Goal: Task Accomplishment & Management: Manage account settings

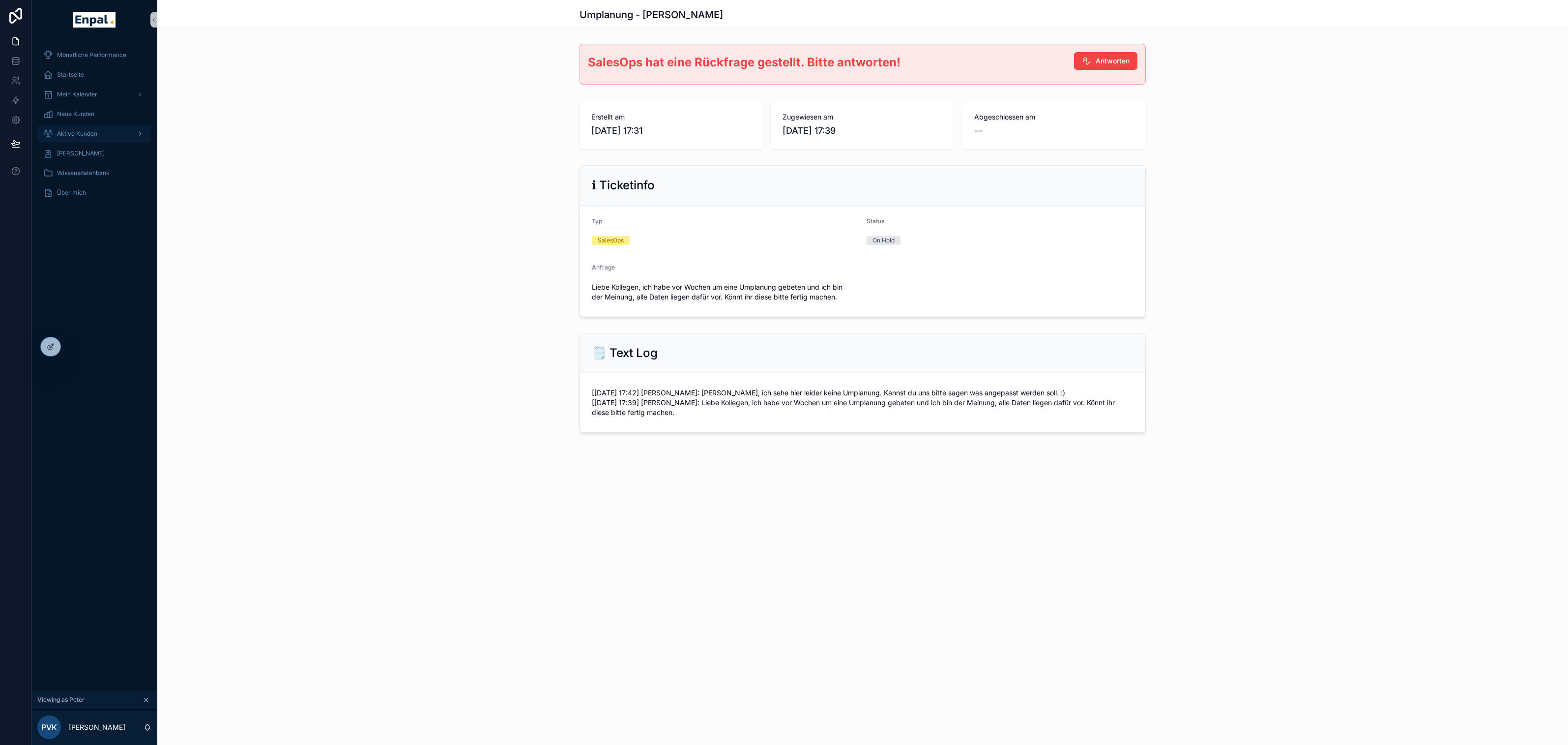
scroll to position [12, 0]
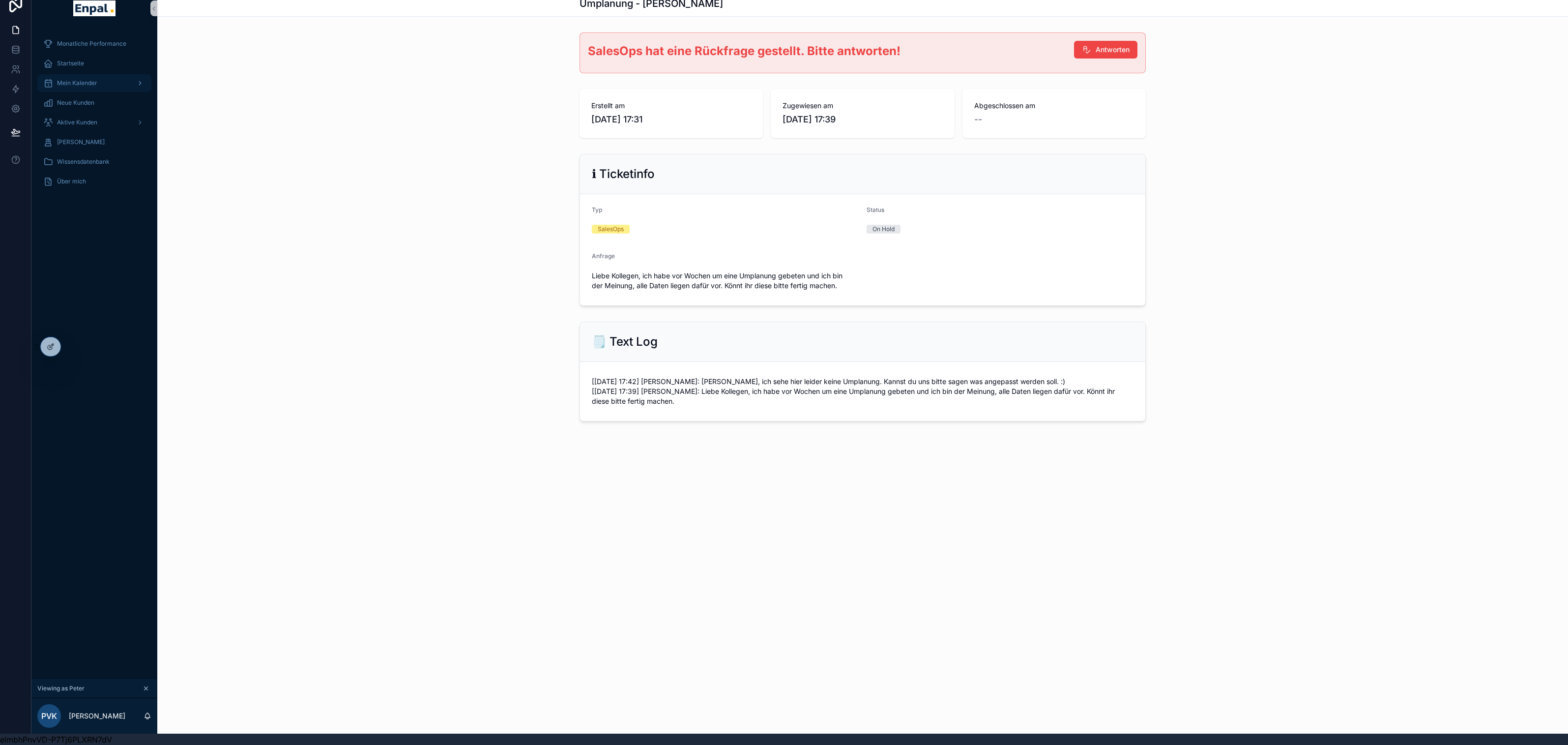
click at [83, 81] on span "Mein Kalender" at bounding box center [77, 83] width 40 height 8
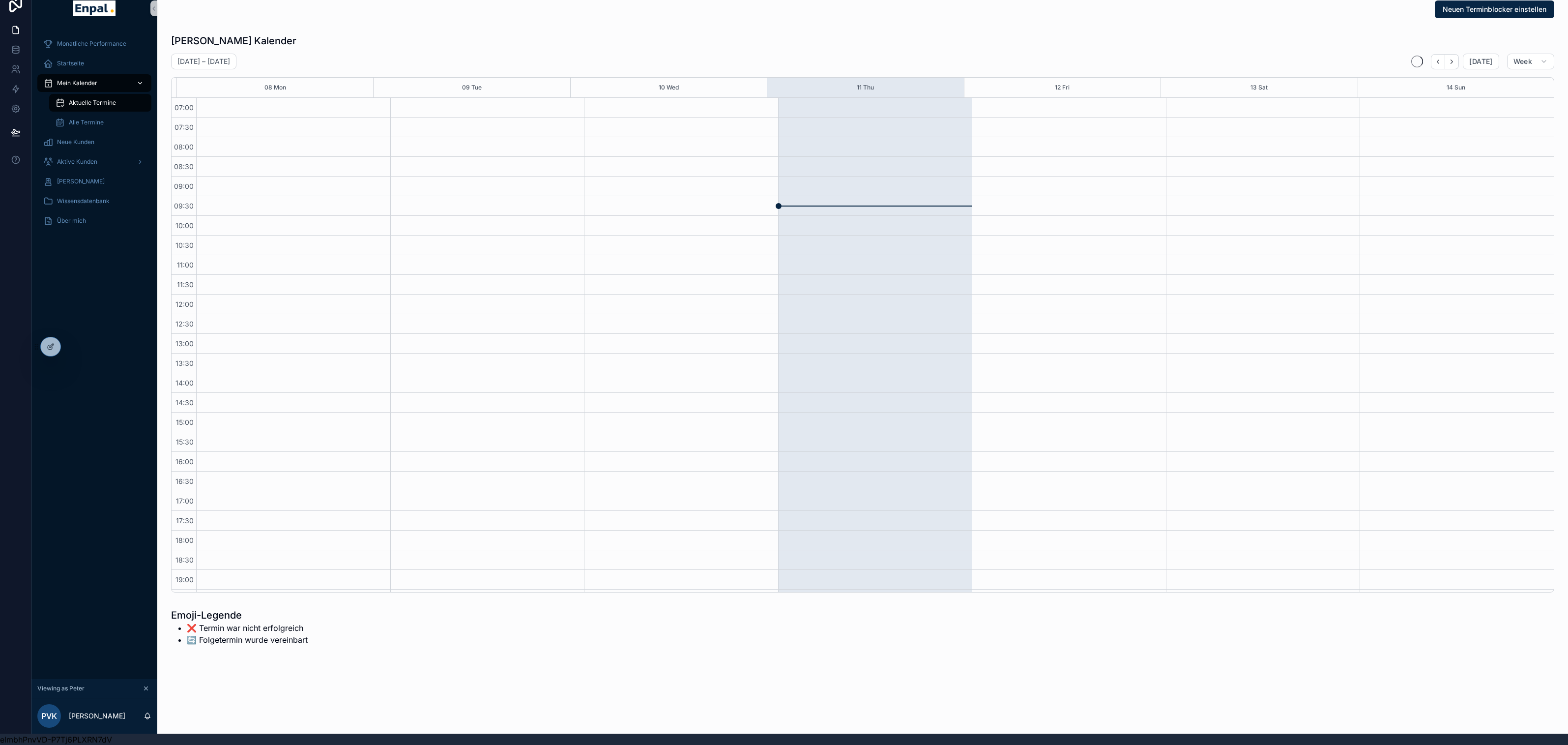
scroll to position [95, 0]
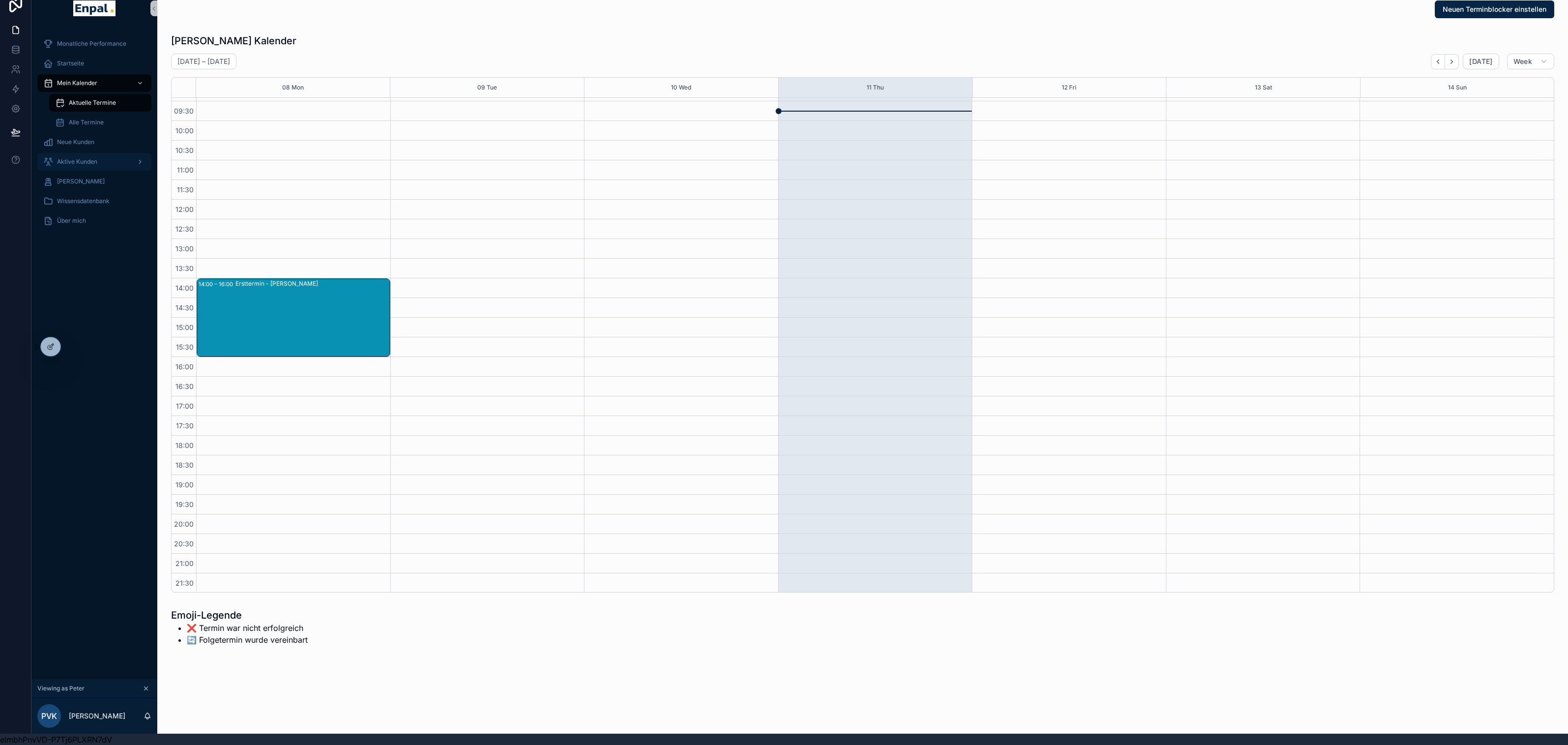
click at [82, 155] on div "Aktive Kunden" at bounding box center [93, 161] width 102 height 16
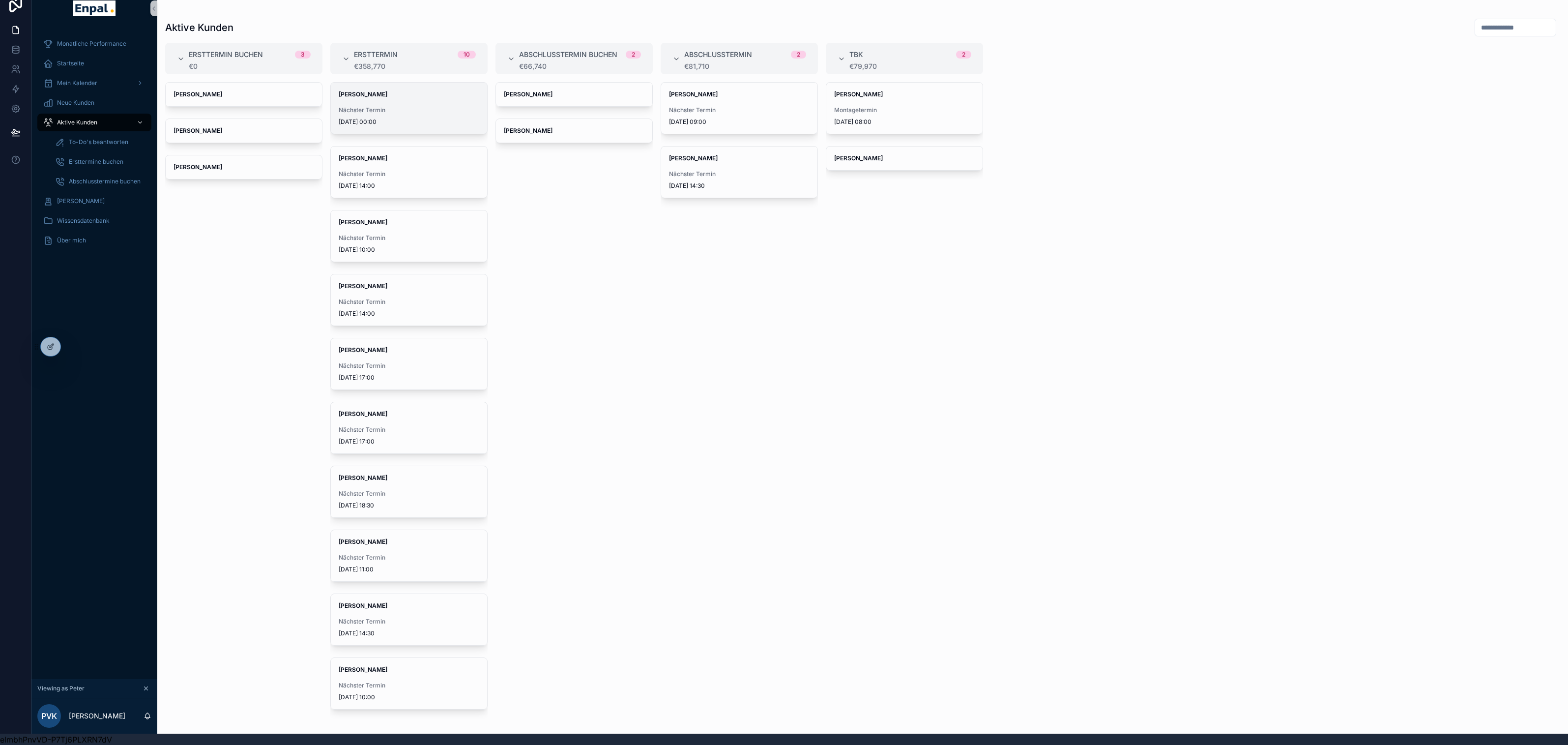
click at [429, 106] on span "Nächster Termin" at bounding box center [408, 110] width 141 height 8
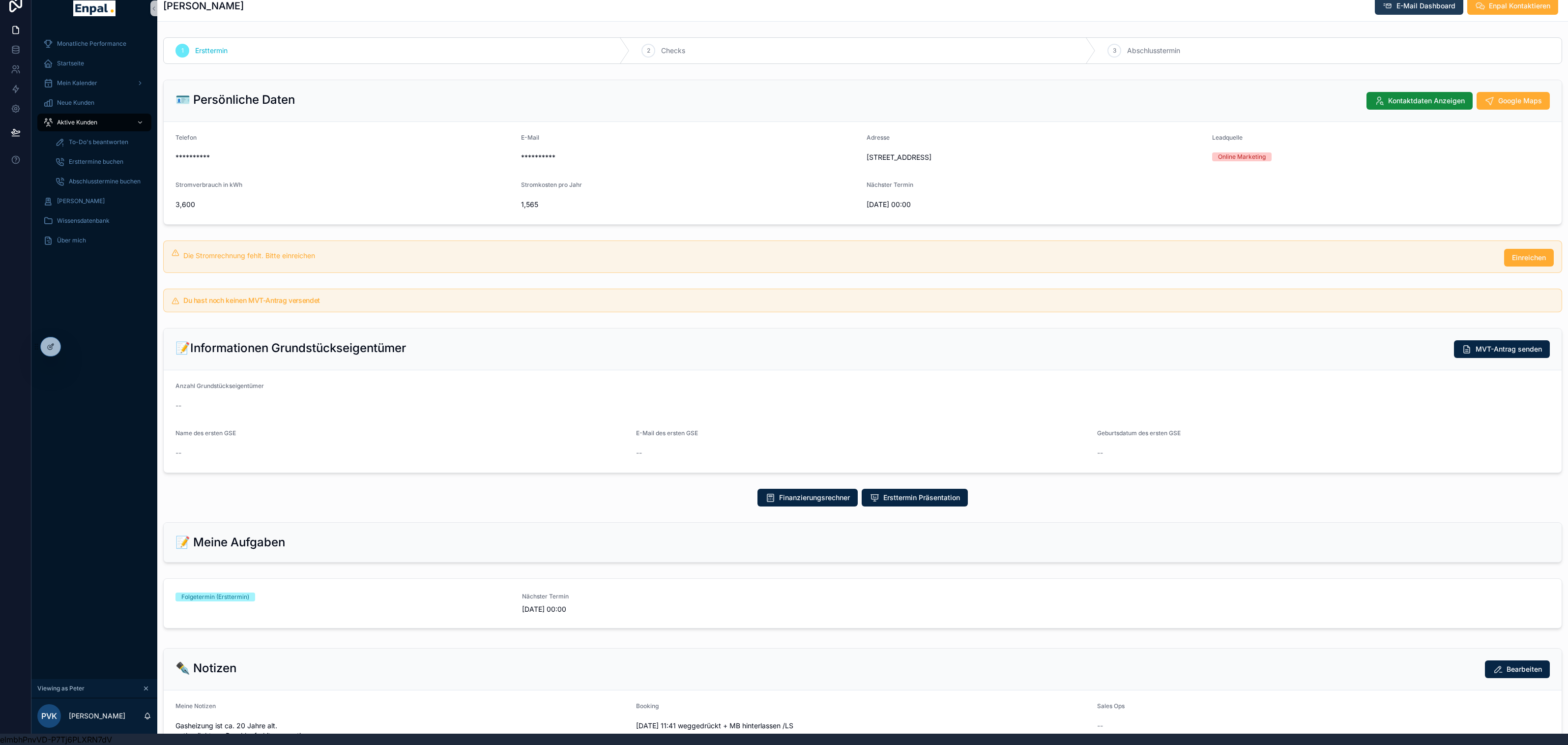
click at [1403, 6] on span "E-Mail Dashboard" at bounding box center [1426, 6] width 59 height 10
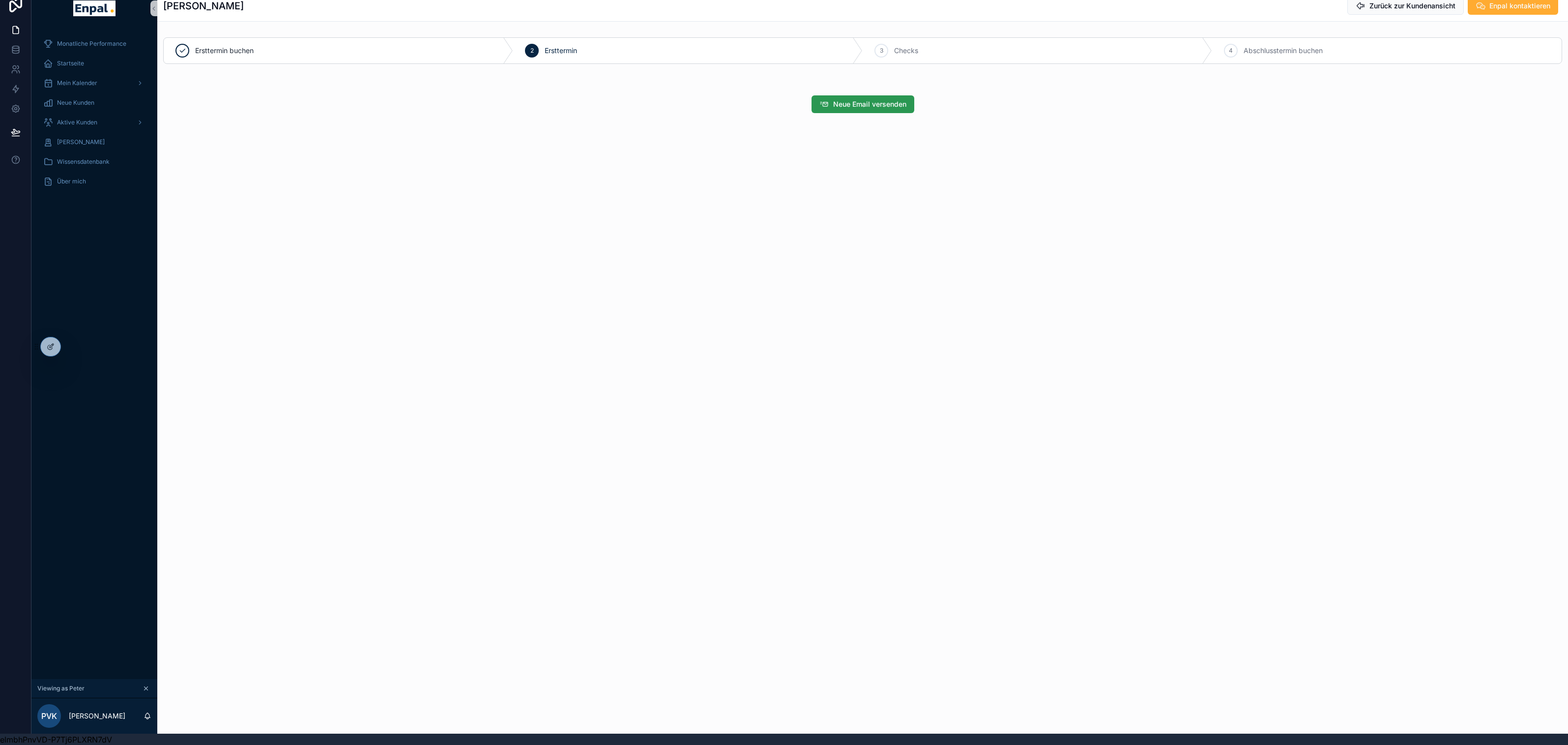
click at [843, 112] on button "Neue Email versenden" at bounding box center [863, 104] width 103 height 18
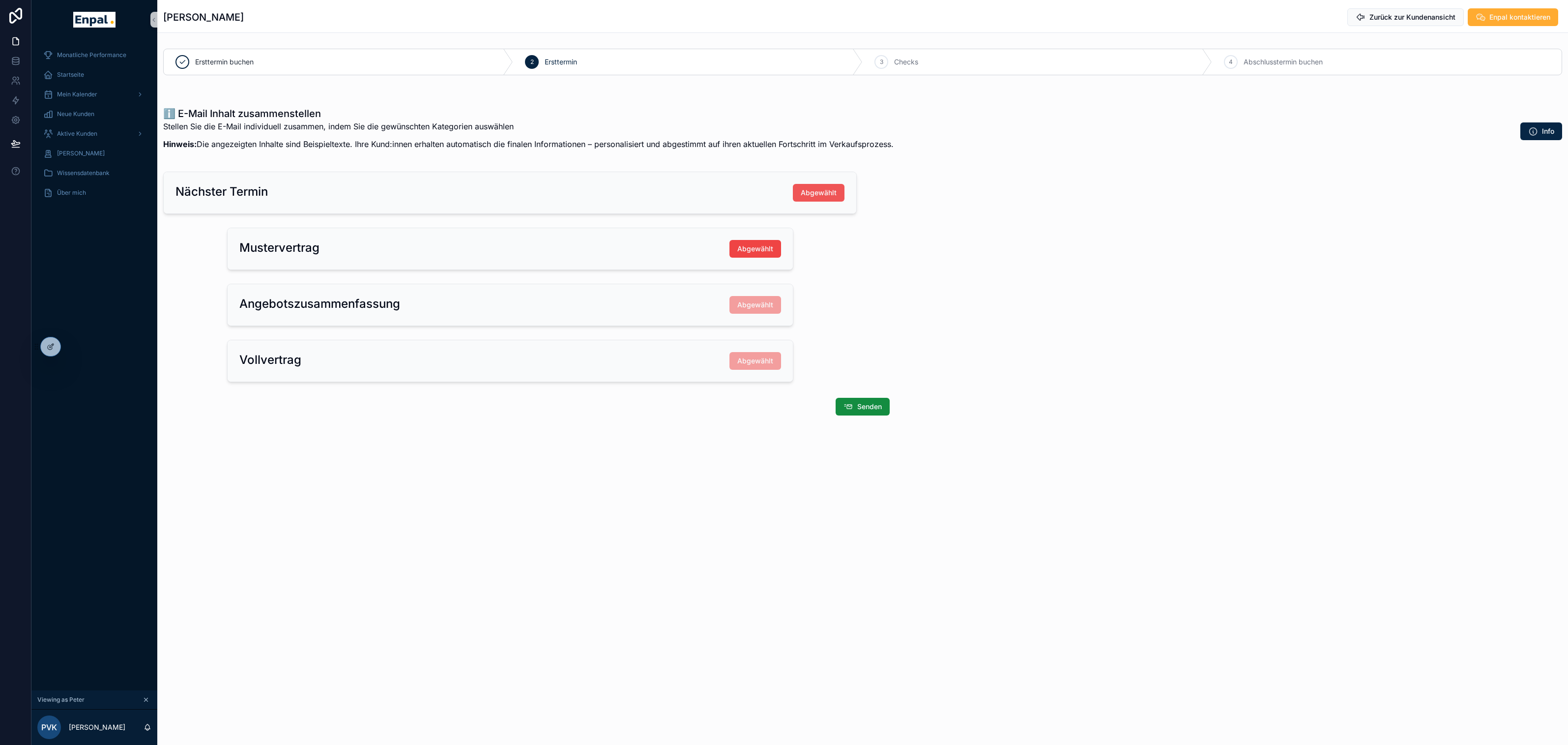
click at [831, 189] on span "Abgewählt" at bounding box center [819, 193] width 36 height 10
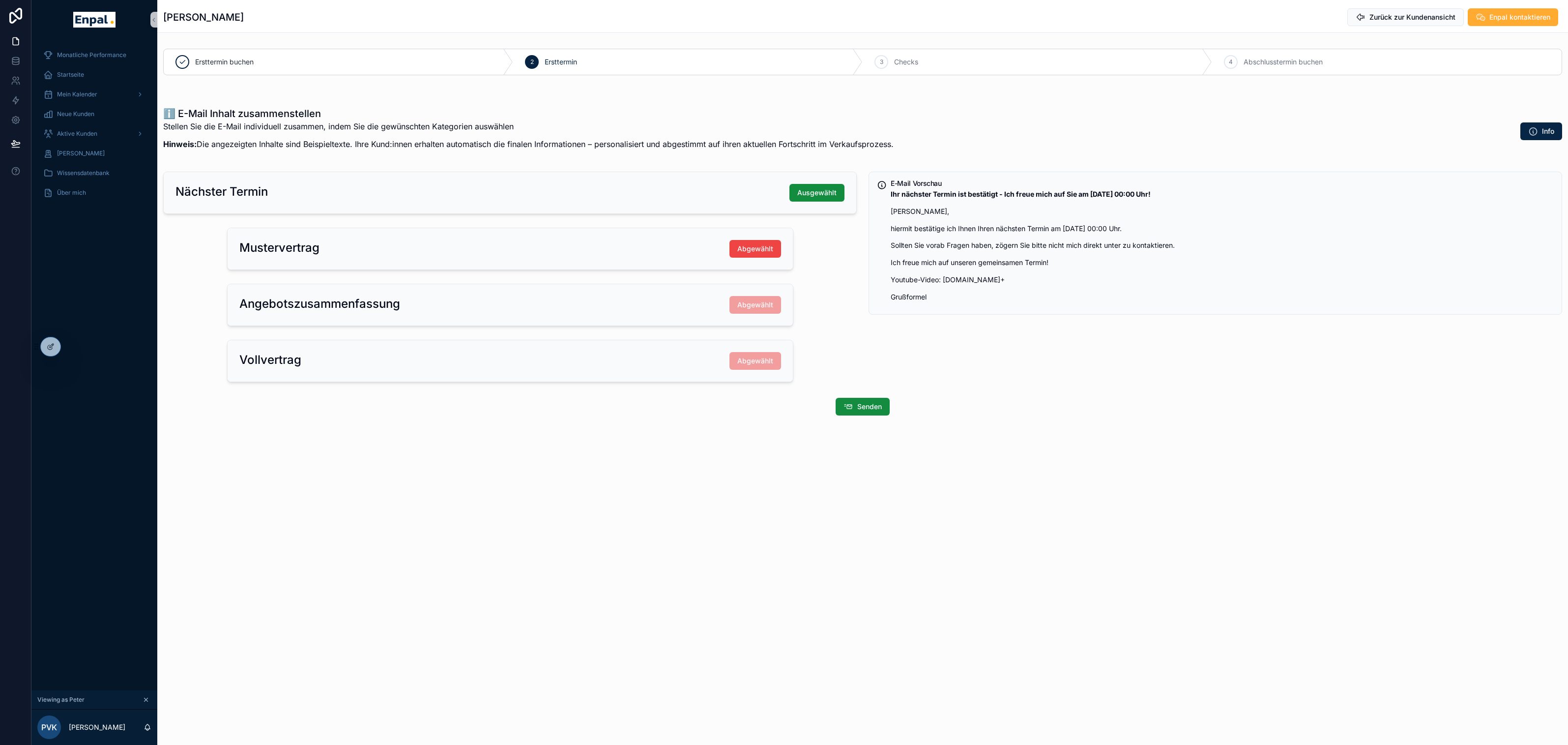
click at [594, 479] on div "Carsten Crull Zurück zur Kundenansicht Enpal kontaktieren Ersttermin buchen 2 E…" at bounding box center [862, 241] width 1411 height 482
click at [547, 558] on div "Carsten Crull Zurück zur Kundenansicht Enpal kontaktieren Ersttermin buchen 2 E…" at bounding box center [862, 372] width 1411 height 745
click at [71, 345] on icon at bounding box center [71, 344] width 3 height 3
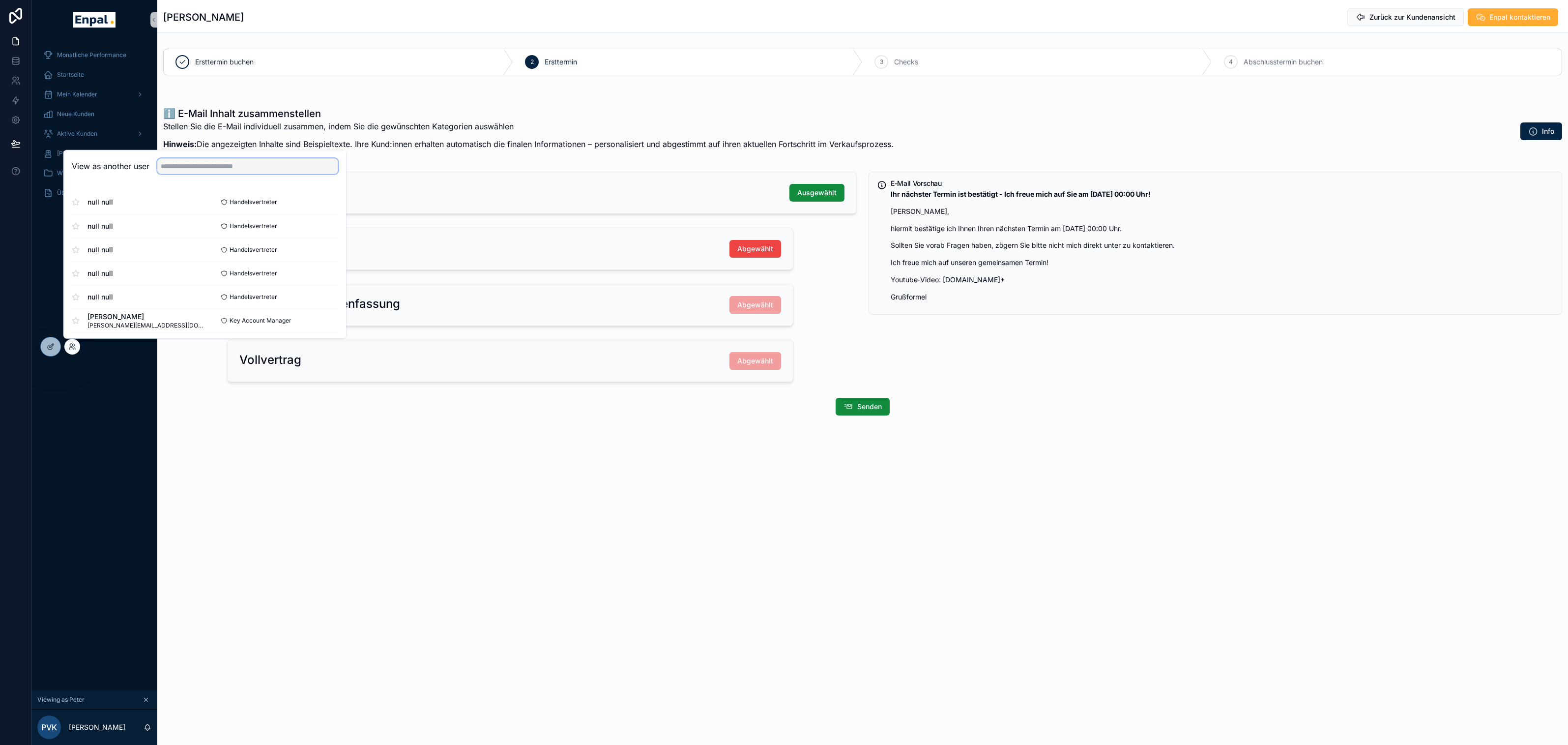
click at [173, 164] on input "text" at bounding box center [248, 166] width 181 height 16
type input "*******"
click at [330, 199] on button "Select" at bounding box center [326, 201] width 25 height 15
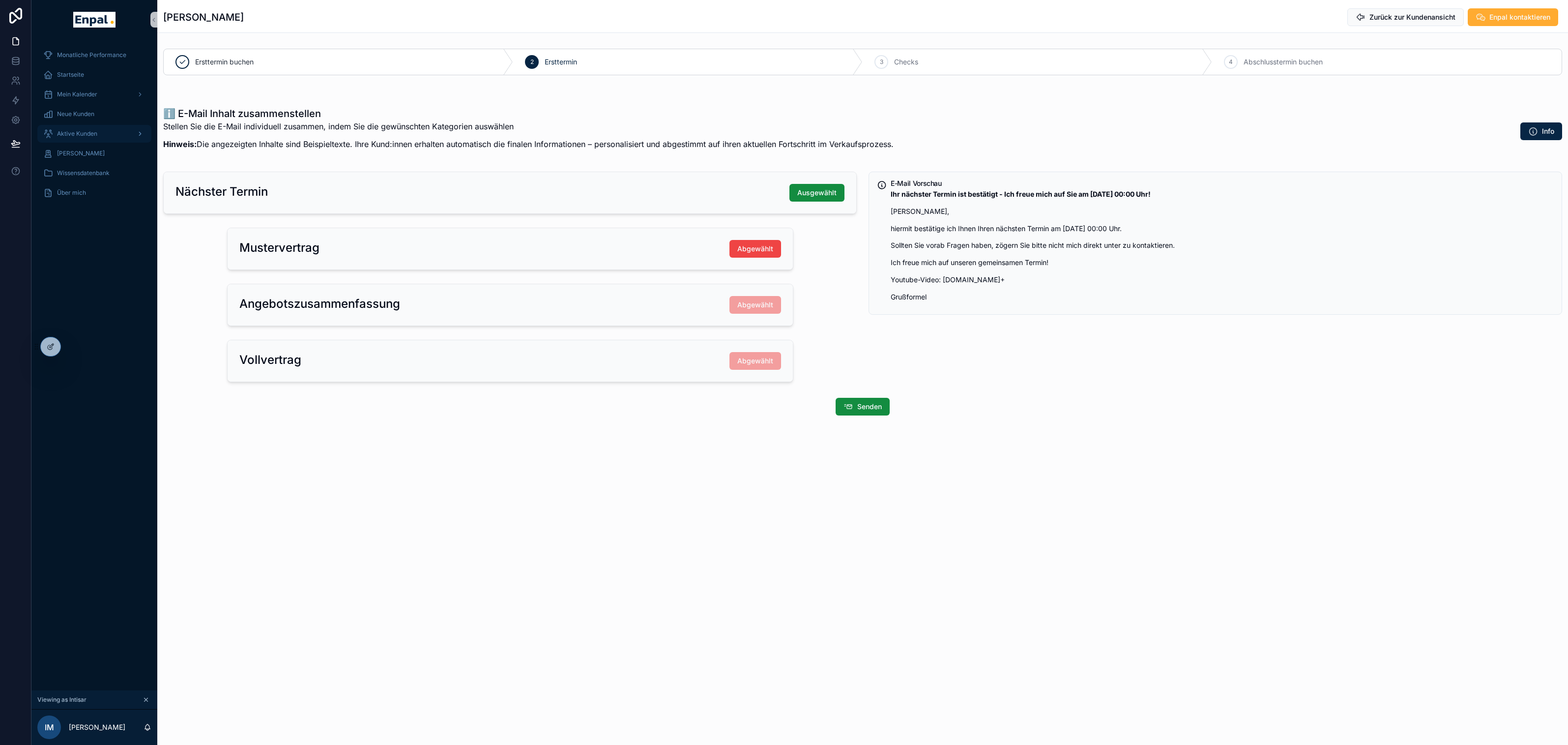
click at [80, 136] on span "Aktive Kunden" at bounding box center [77, 133] width 40 height 8
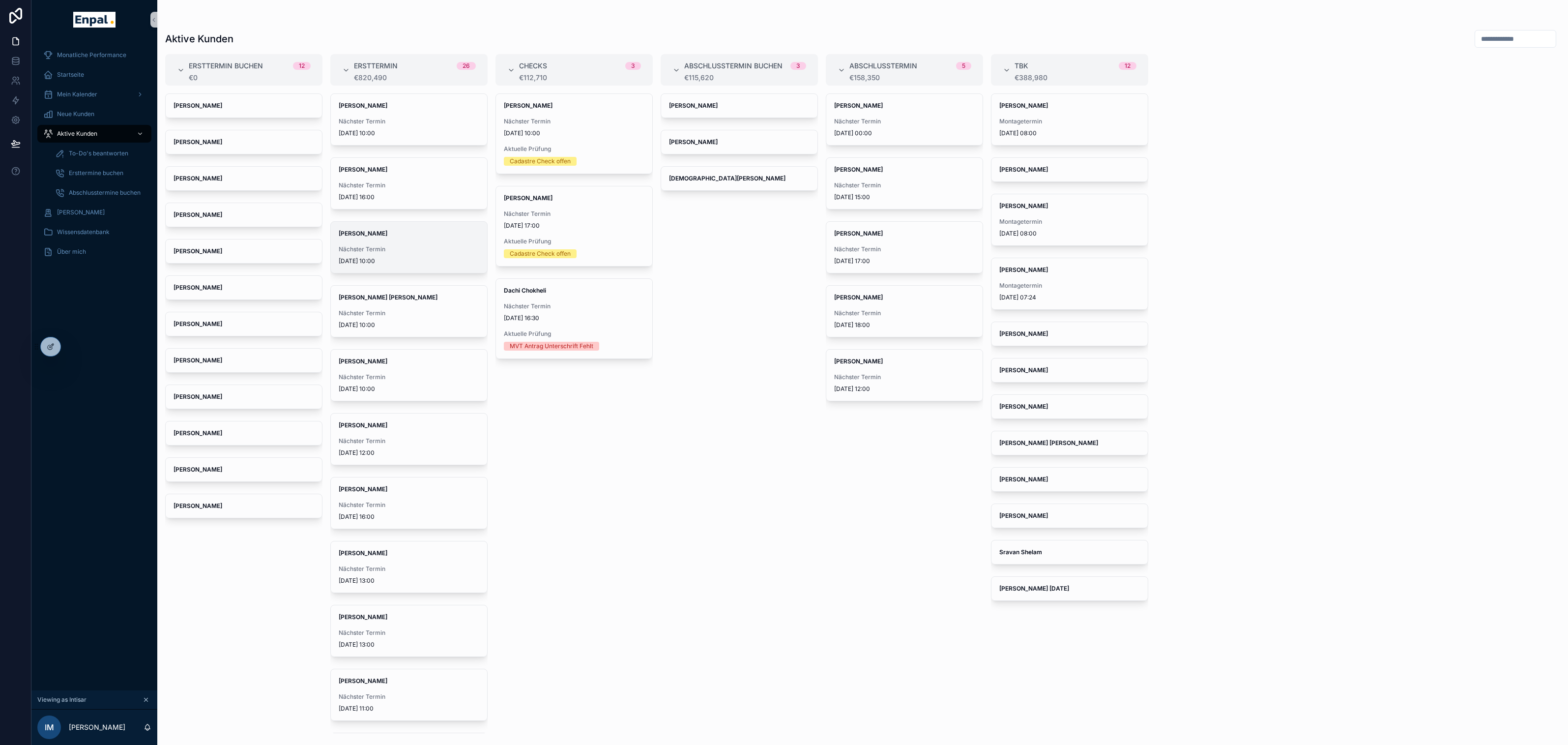
click at [440, 249] on span "Nächster Termin" at bounding box center [408, 249] width 141 height 8
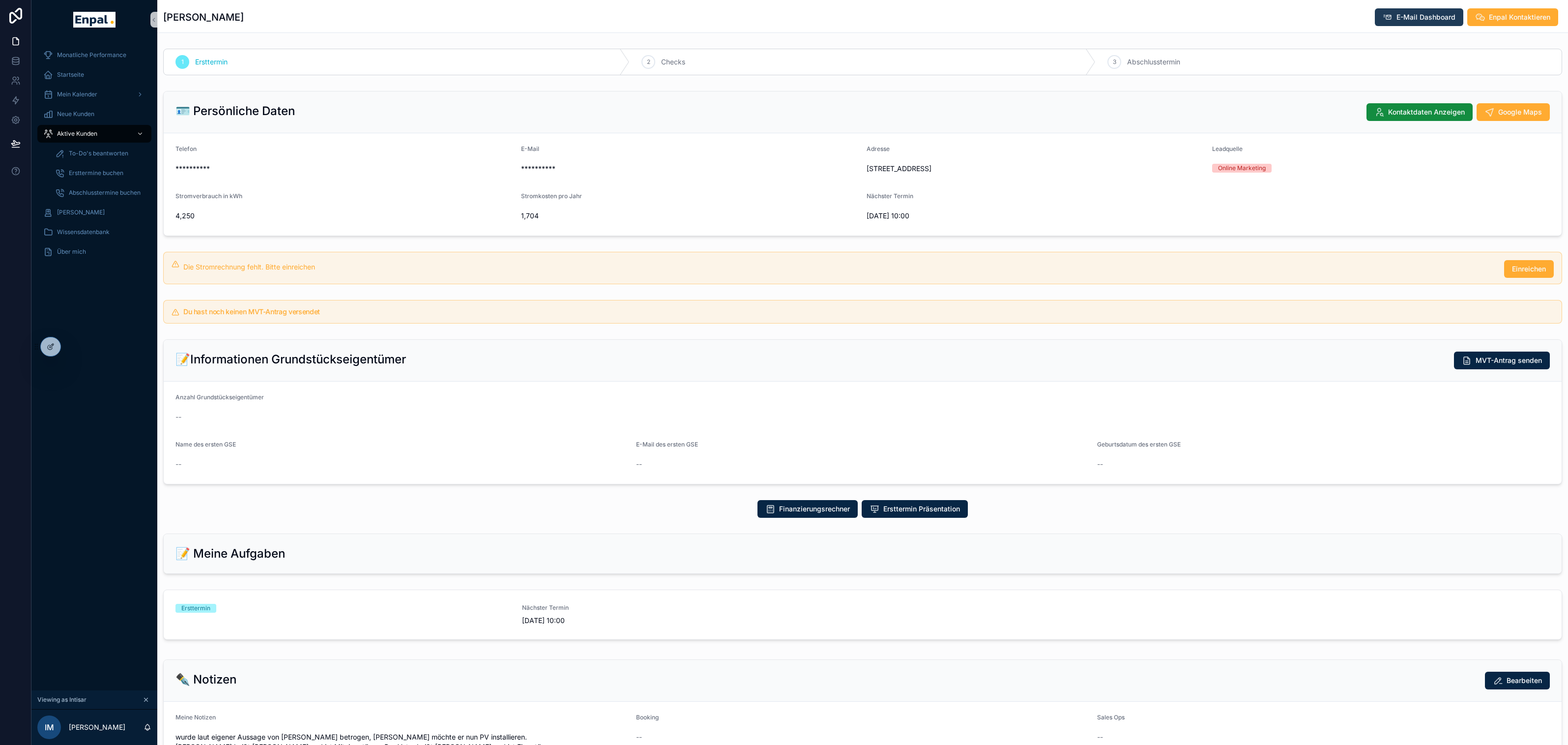
click at [1411, 18] on span "E-Mail Dashboard" at bounding box center [1426, 18] width 59 height 10
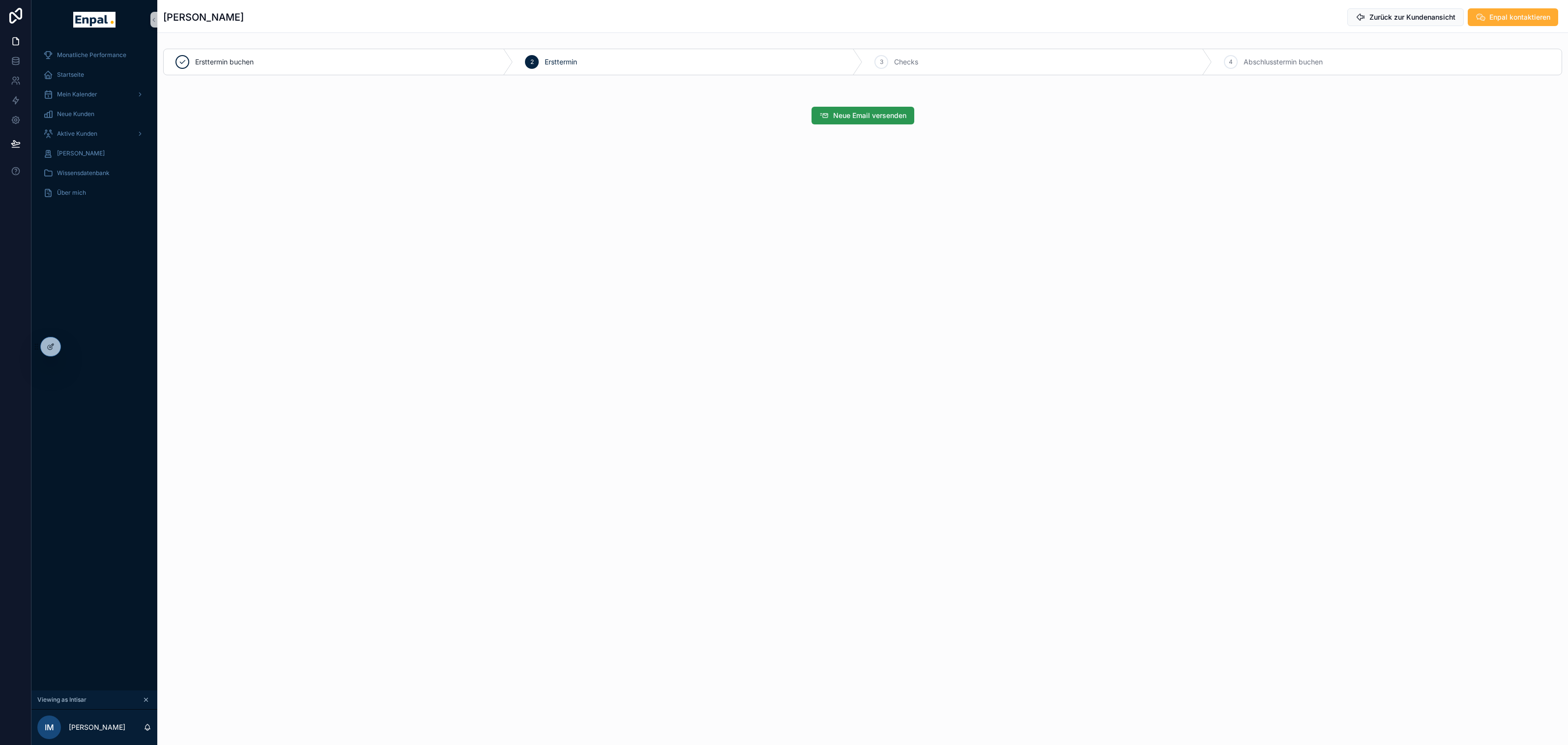
click at [848, 118] on span "Neue Email versenden" at bounding box center [869, 116] width 73 height 10
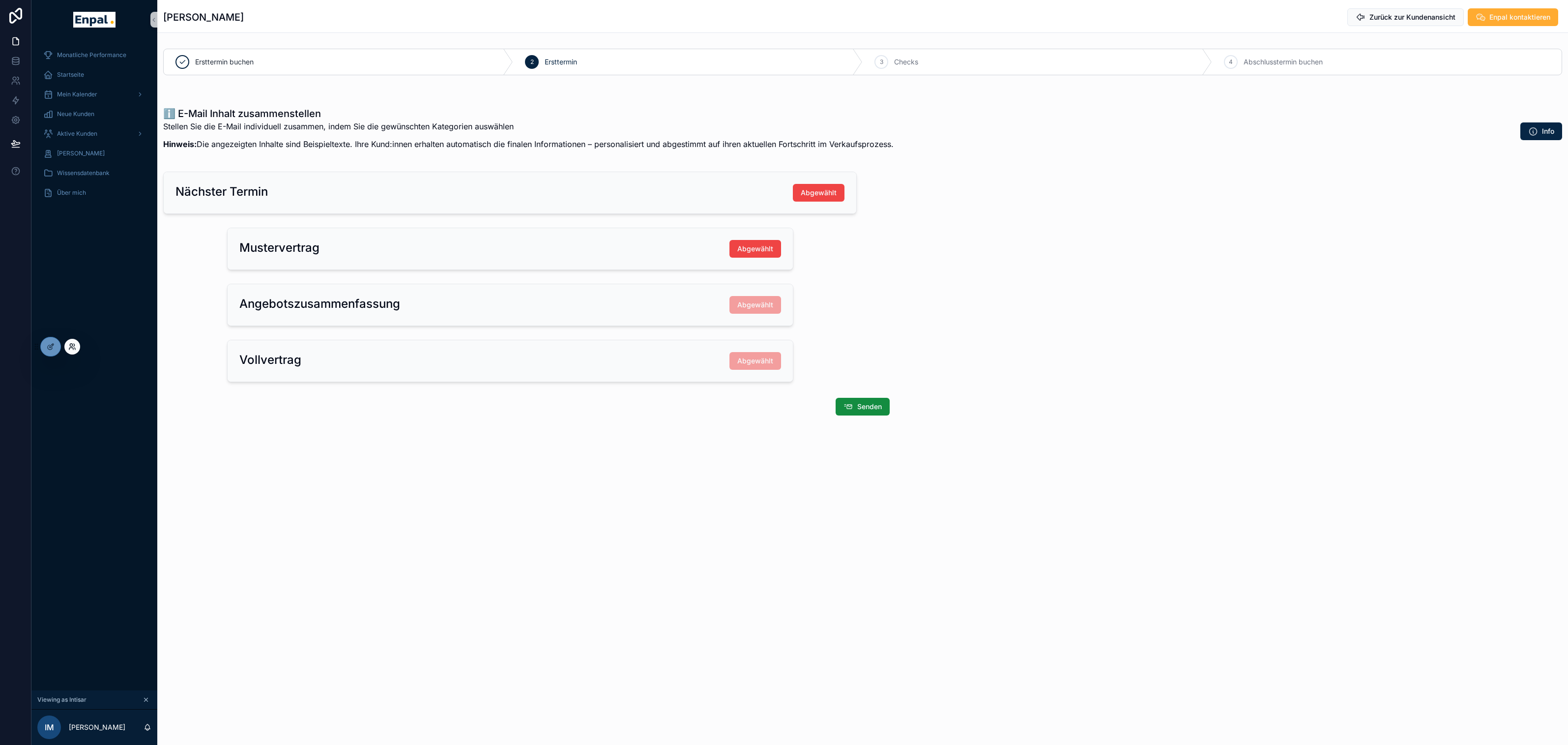
click at [69, 345] on icon at bounding box center [72, 346] width 8 height 8
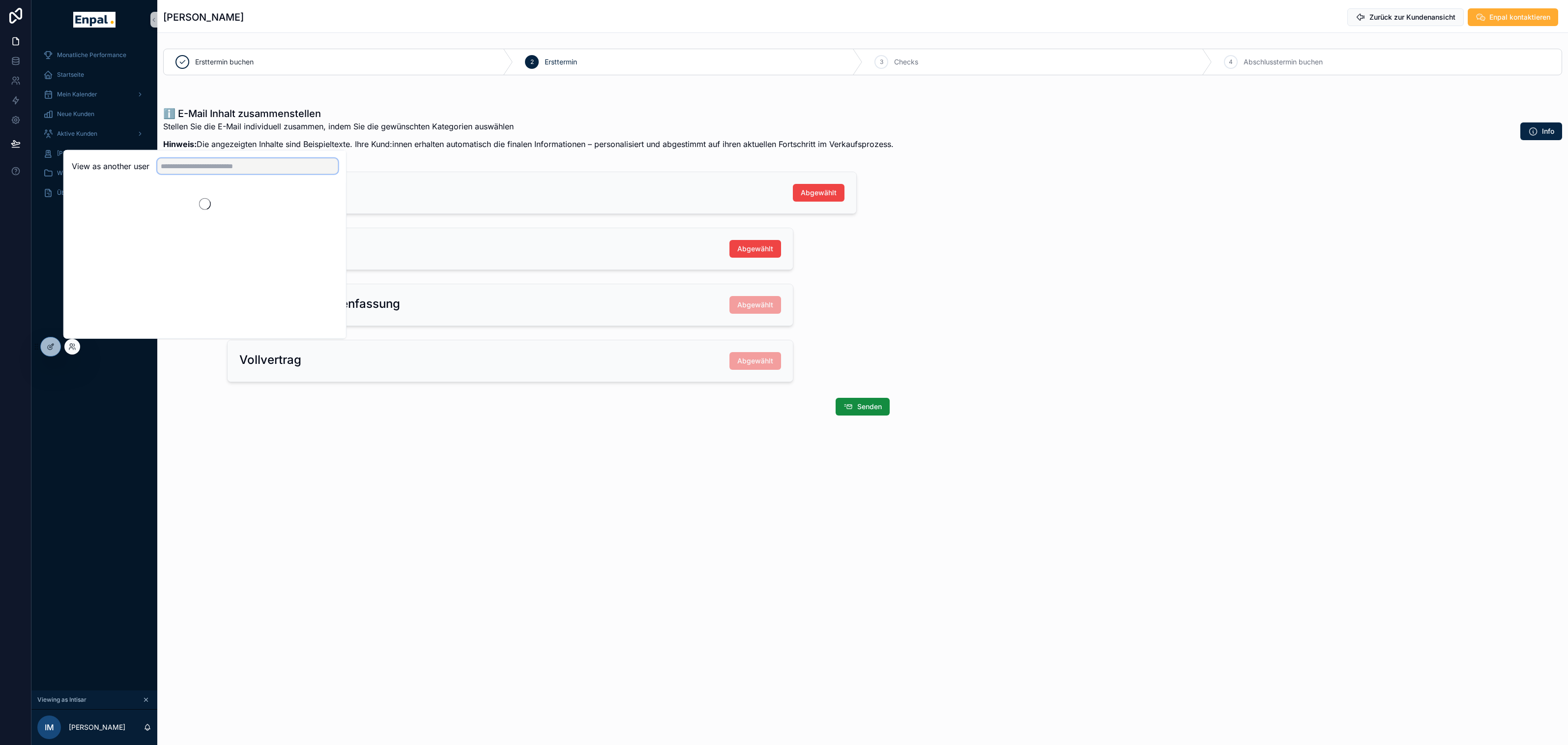
click at [182, 164] on input "text" at bounding box center [248, 166] width 181 height 16
type input "****"
click at [133, 211] on div "Nico Heinrich nico.heinrich_ext@enpal.de Handelsvertreter Select" at bounding box center [205, 202] width 266 height 23
click at [319, 204] on button "Select" at bounding box center [326, 201] width 25 height 15
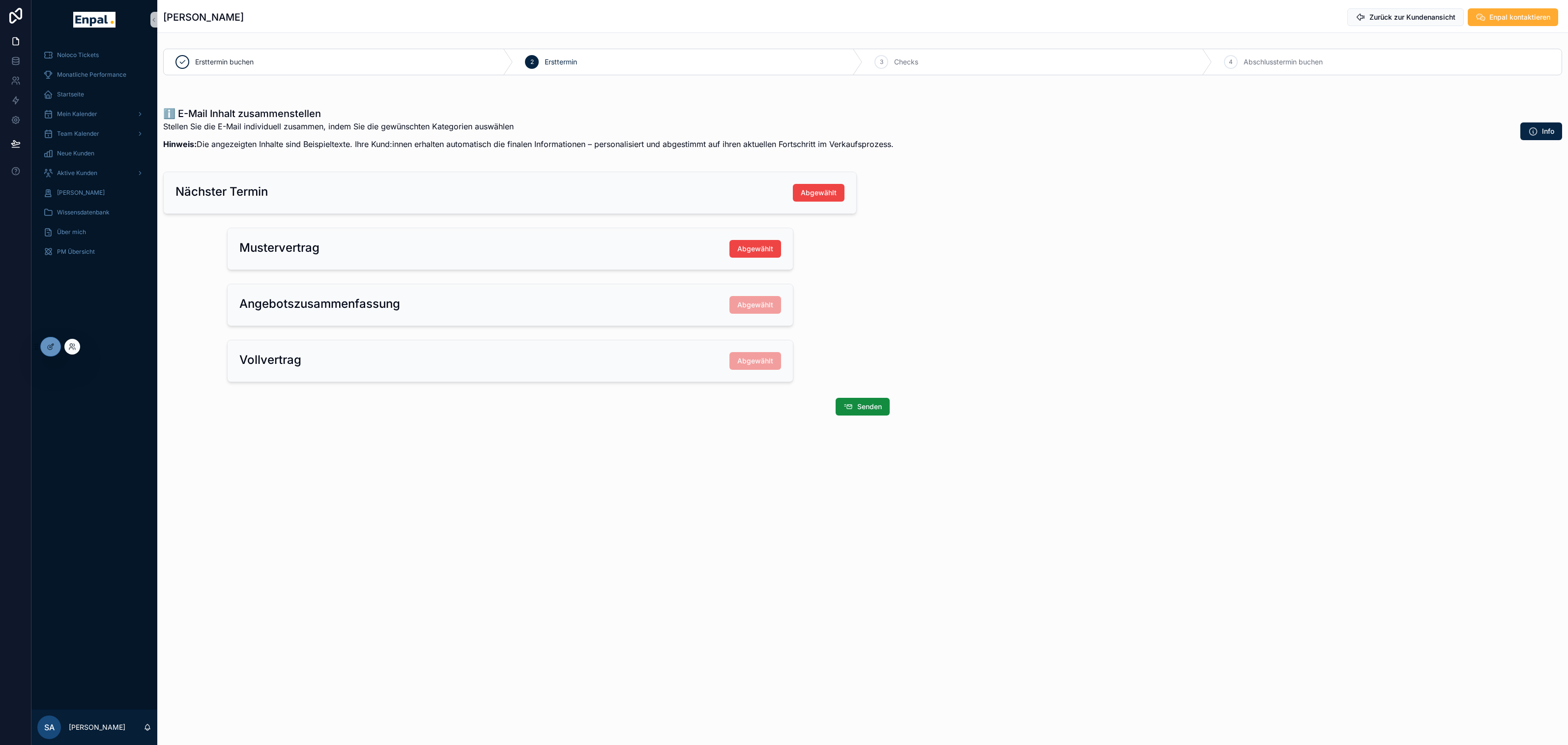
click at [77, 345] on div at bounding box center [72, 346] width 16 height 16
click at [75, 343] on icon at bounding box center [72, 346] width 8 height 8
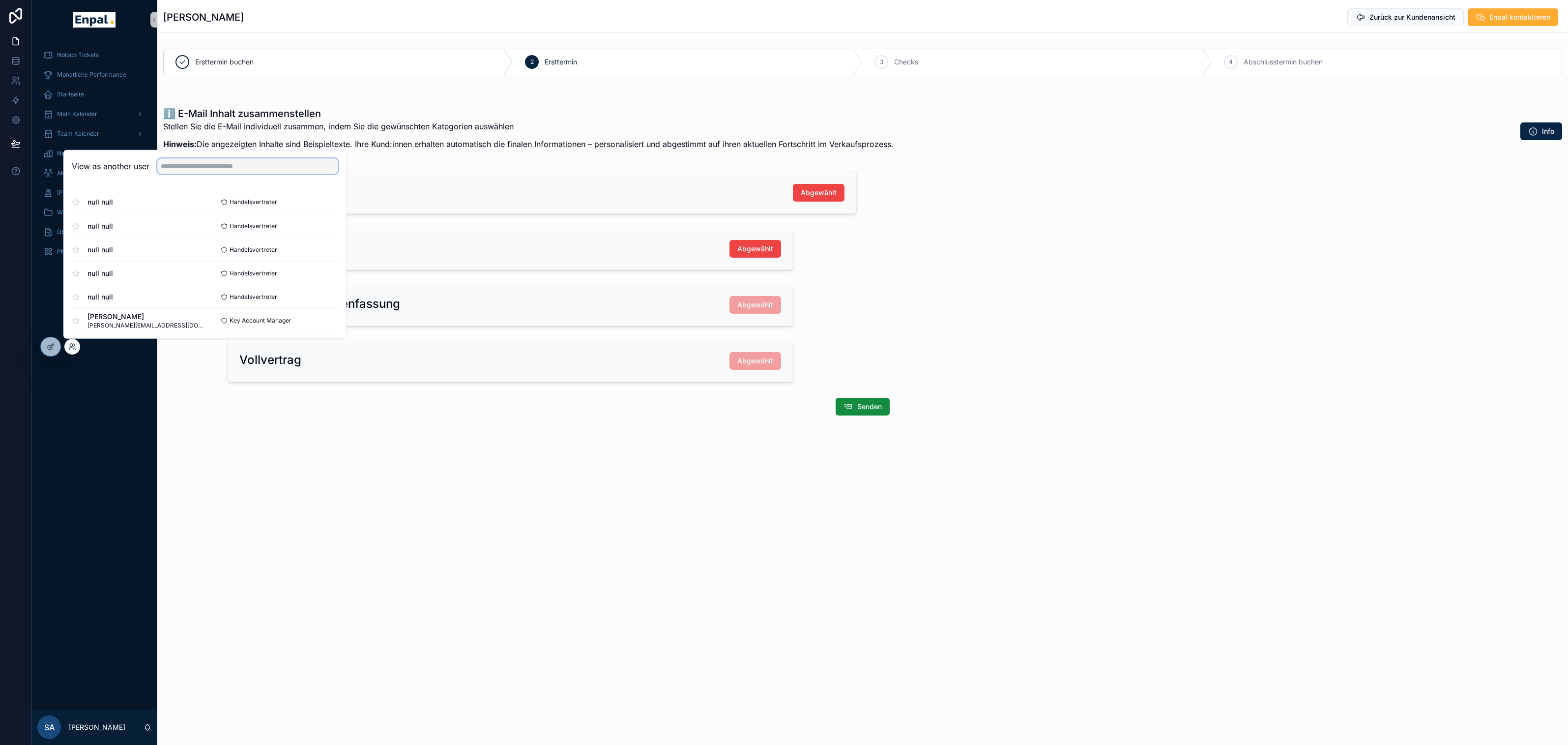
click at [171, 163] on input "text" at bounding box center [248, 166] width 181 height 16
type input "****"
click at [152, 197] on span "[PERSON_NAME]" at bounding box center [137, 198] width 100 height 10
click at [321, 201] on button "Select" at bounding box center [326, 201] width 25 height 15
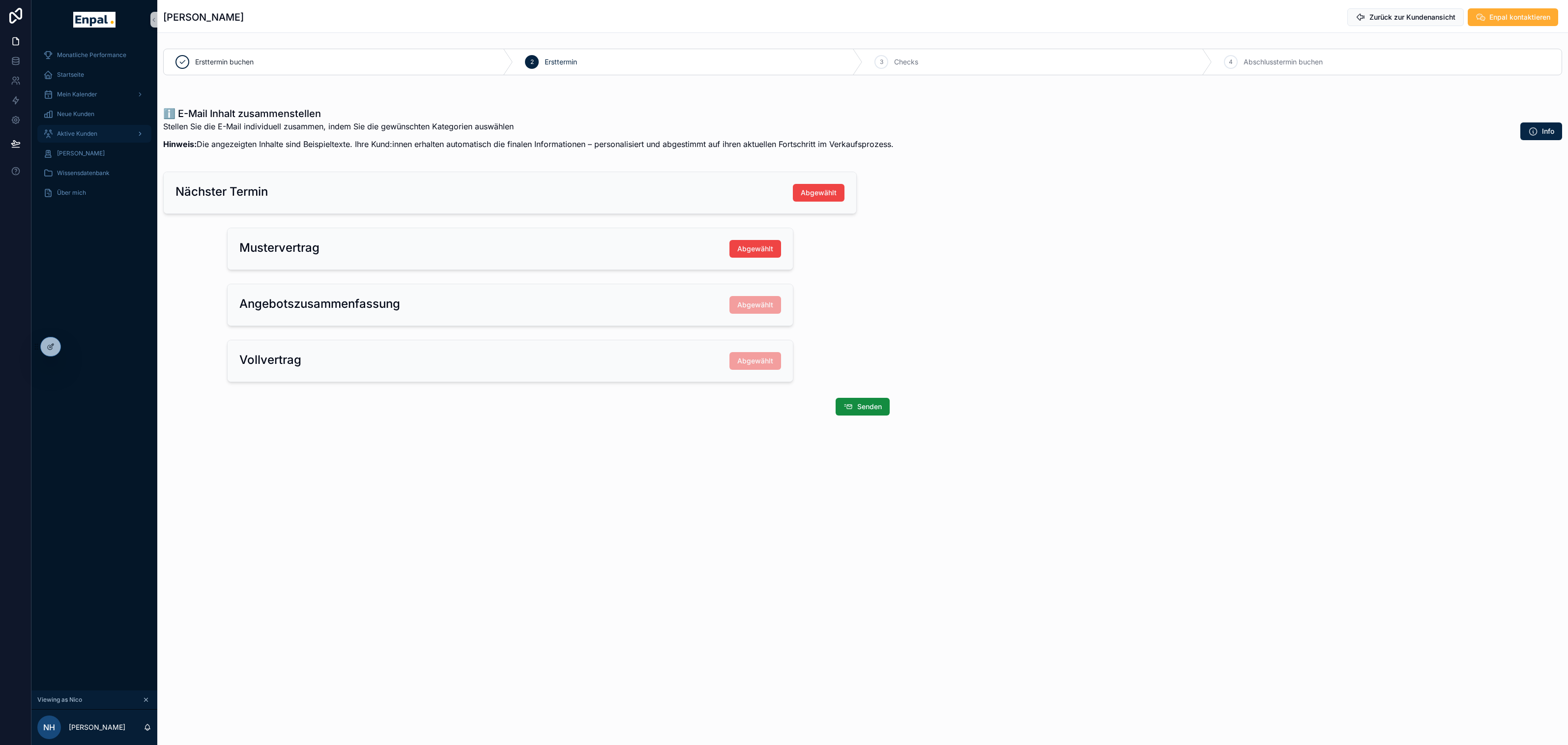
click at [90, 133] on span "Aktive Kunden" at bounding box center [77, 133] width 40 height 8
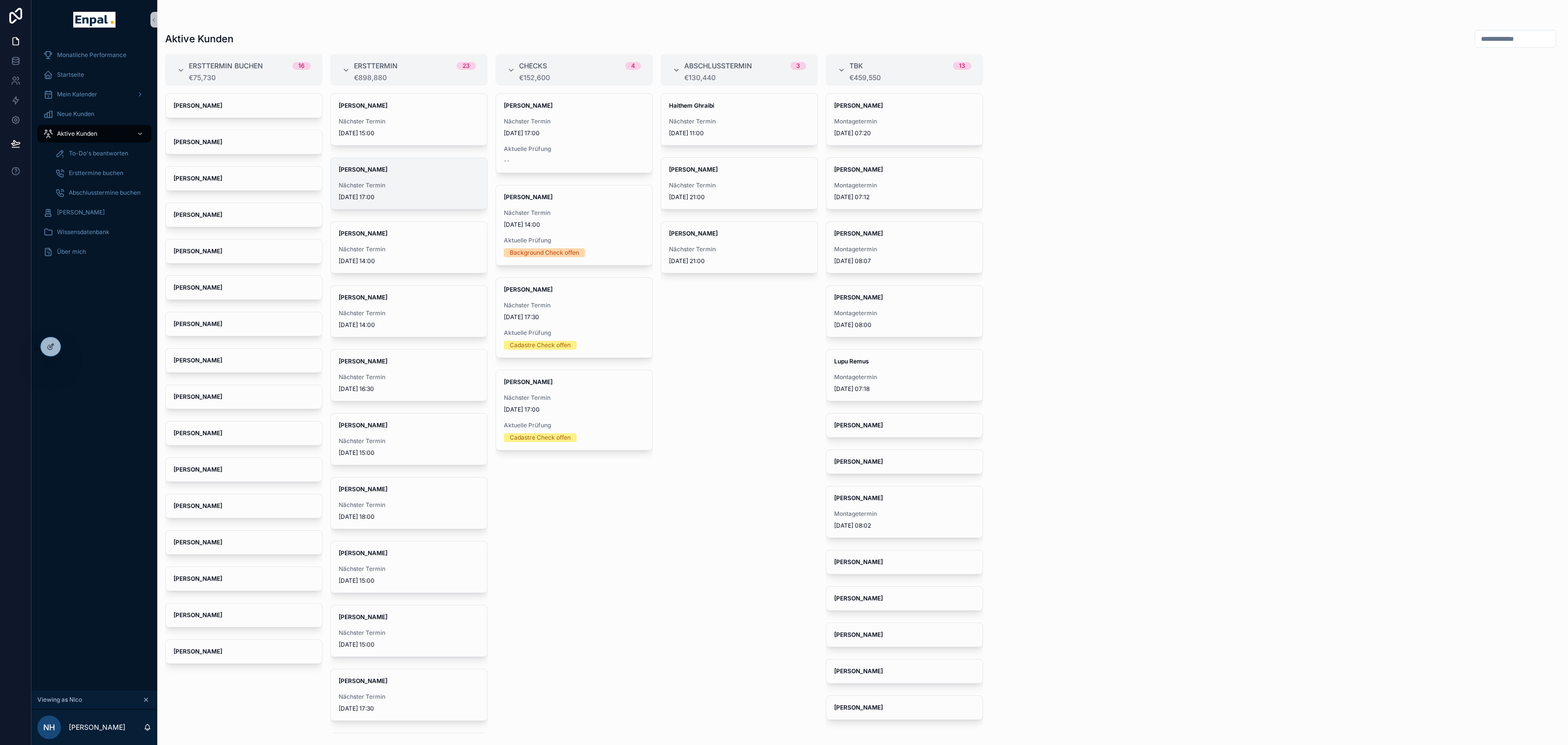
click at [400, 182] on span "Nächster Termin" at bounding box center [408, 186] width 141 height 8
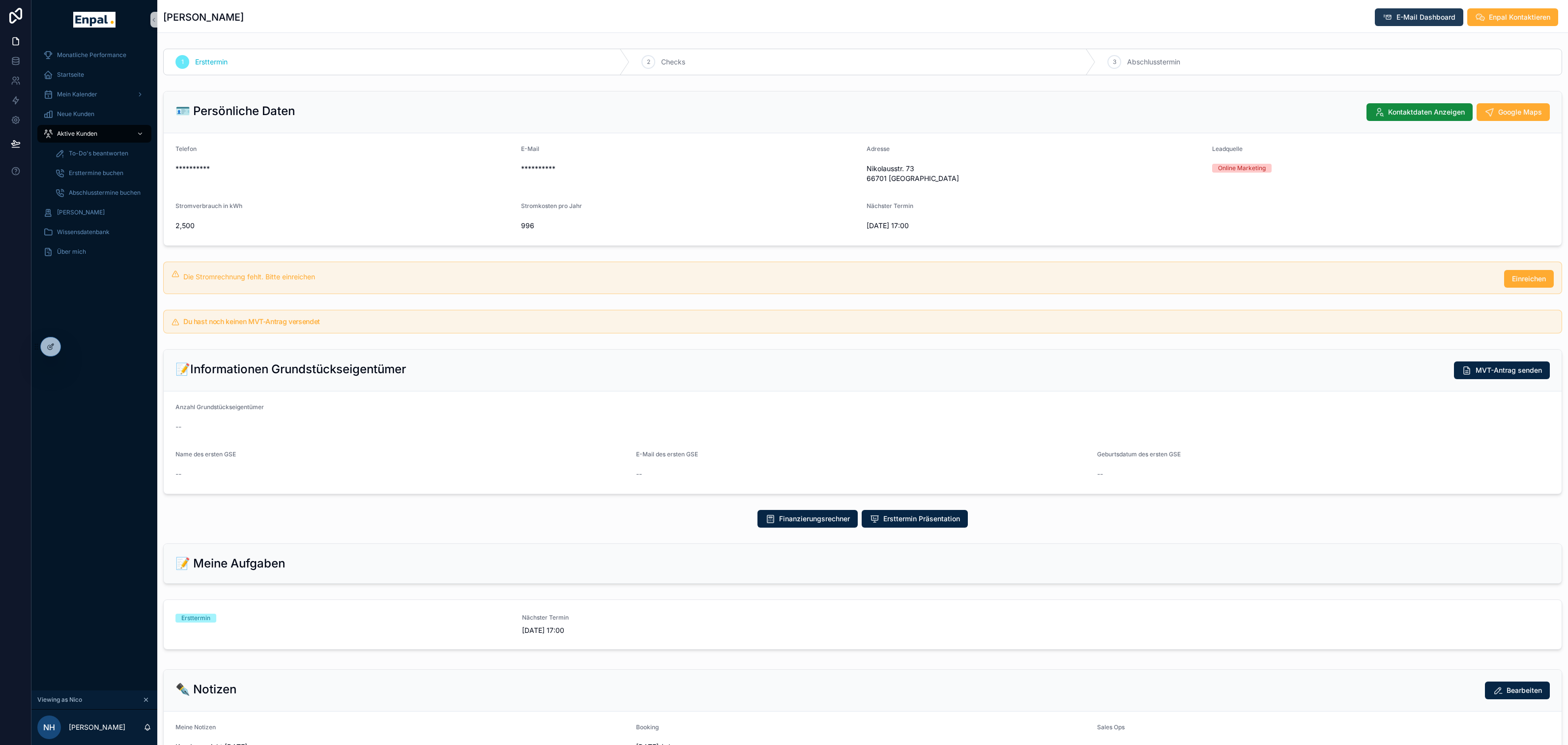
click at [1407, 18] on span "E-Mail Dashboard" at bounding box center [1426, 18] width 59 height 10
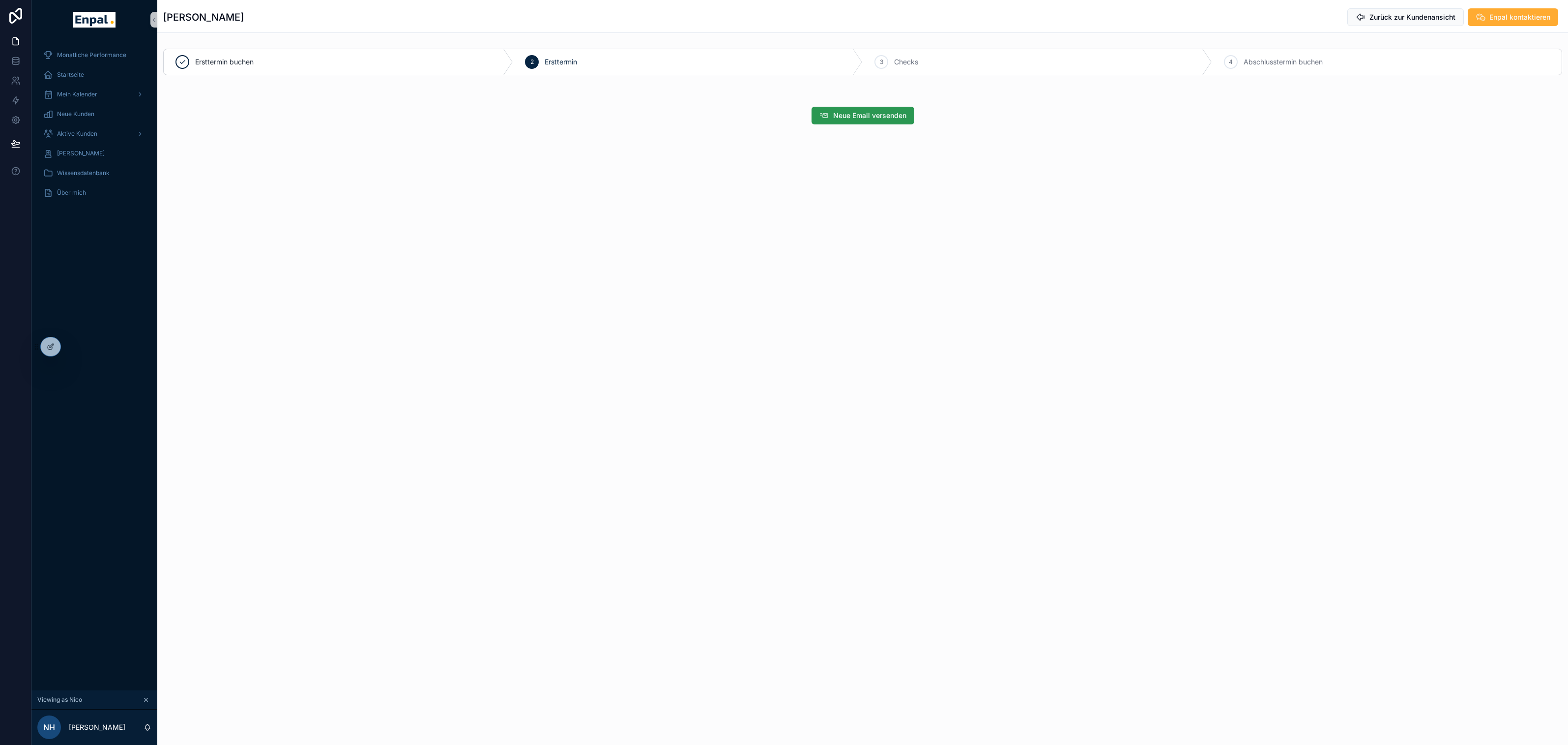
click at [857, 116] on span "Neue Email versenden" at bounding box center [869, 116] width 73 height 10
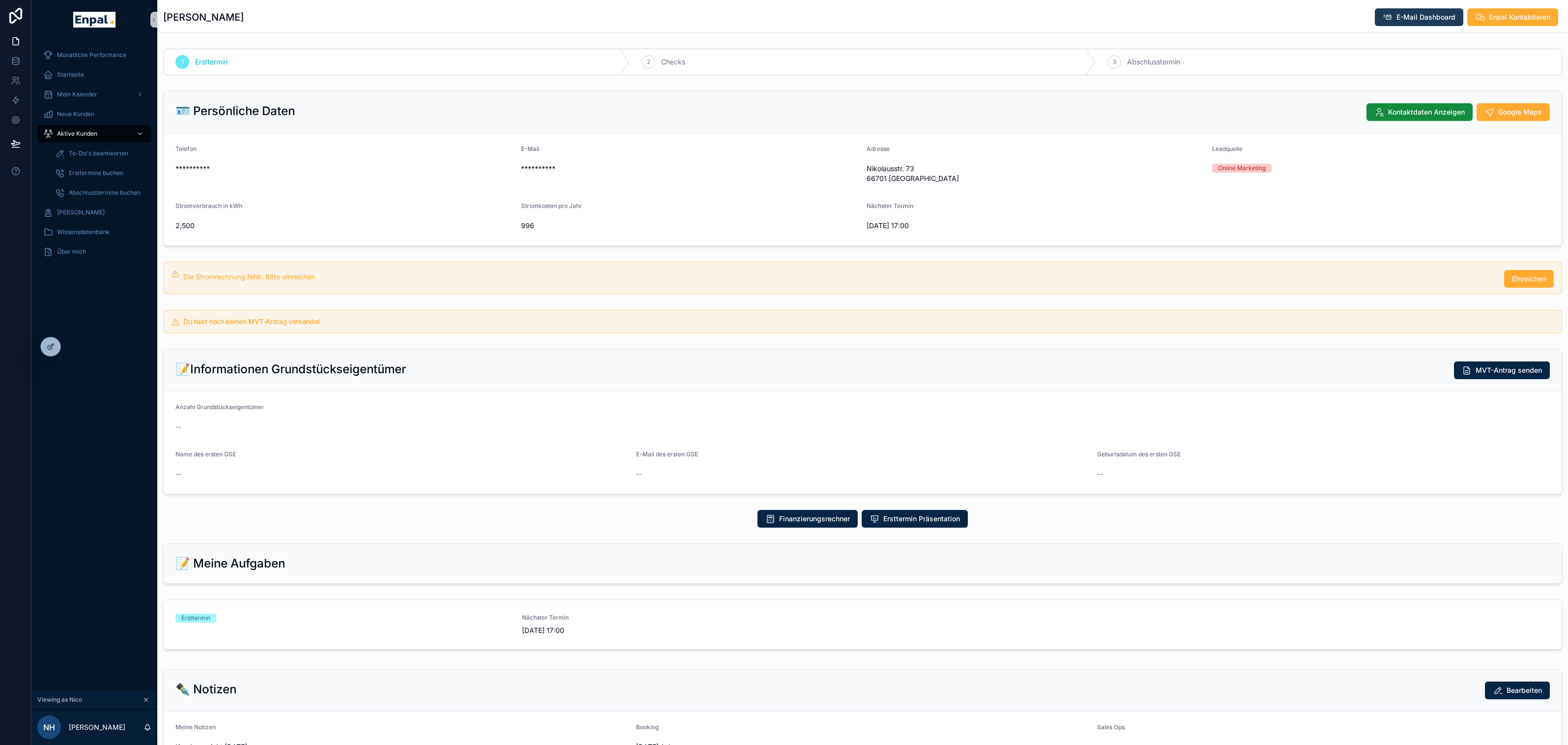
click at [1424, 15] on span "E-Mail Dashboard" at bounding box center [1426, 18] width 59 height 10
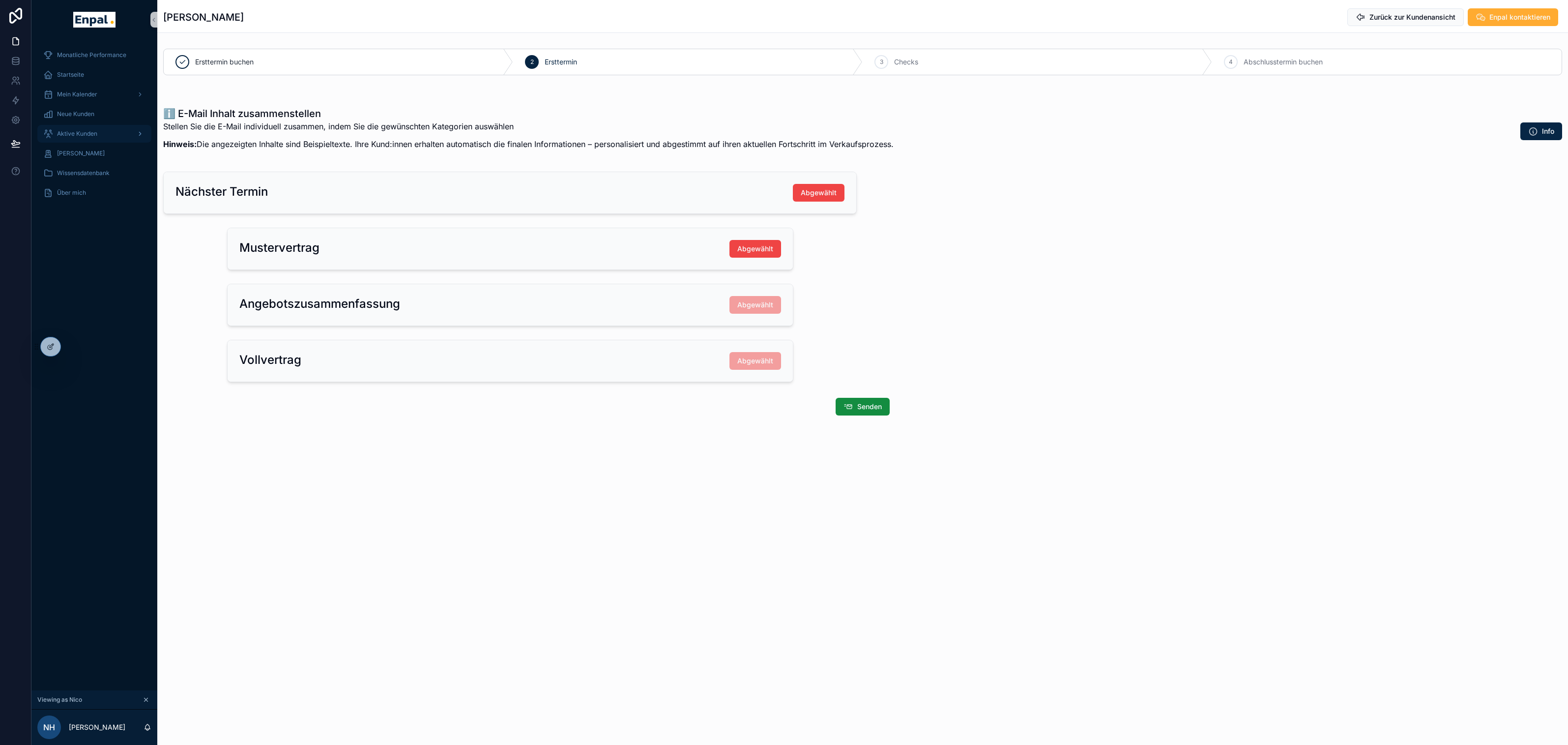
click at [88, 129] on span "Aktive Kunden" at bounding box center [77, 133] width 40 height 8
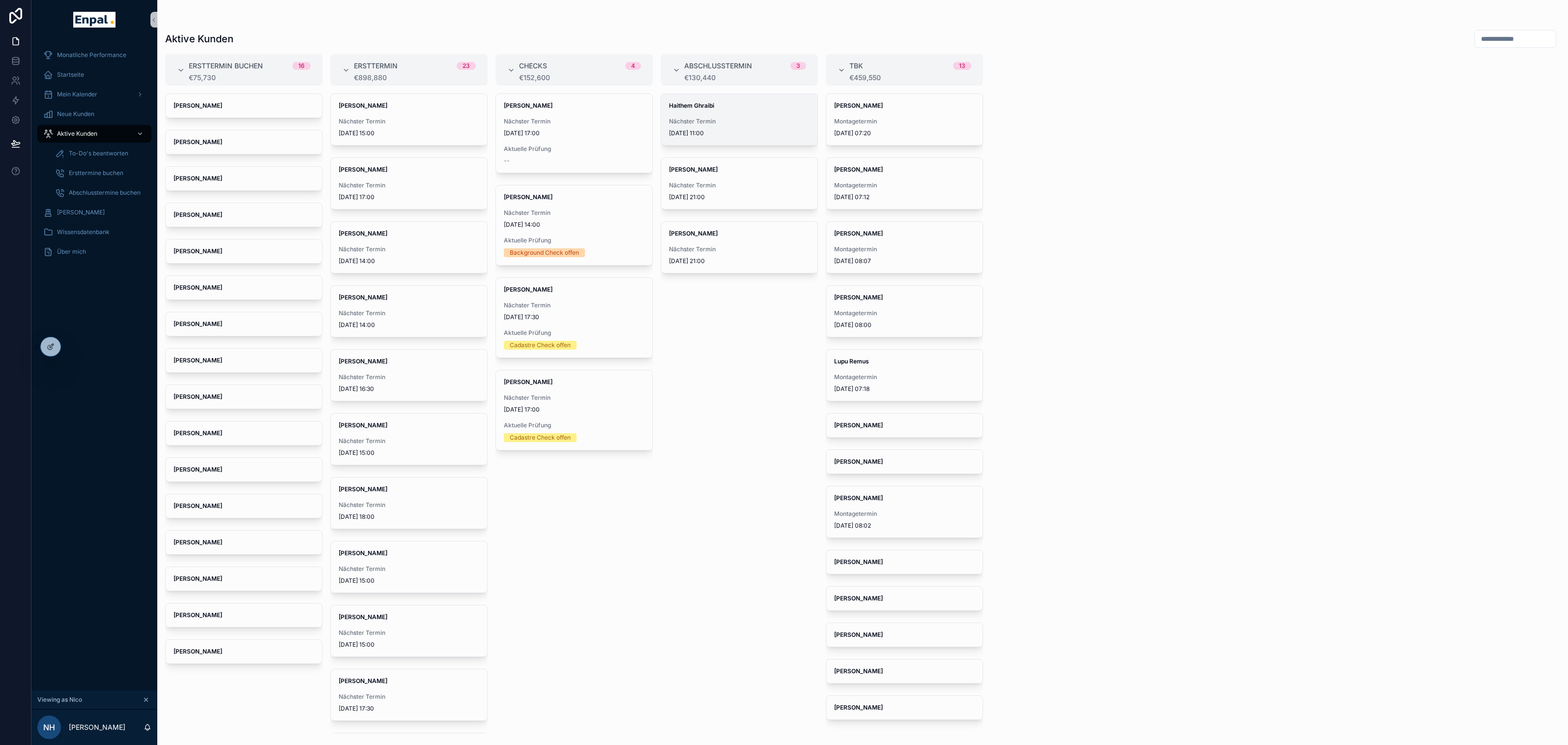
click at [714, 127] on div "Nächster Termin 10/09/2025 11:00" at bounding box center [739, 127] width 141 height 19
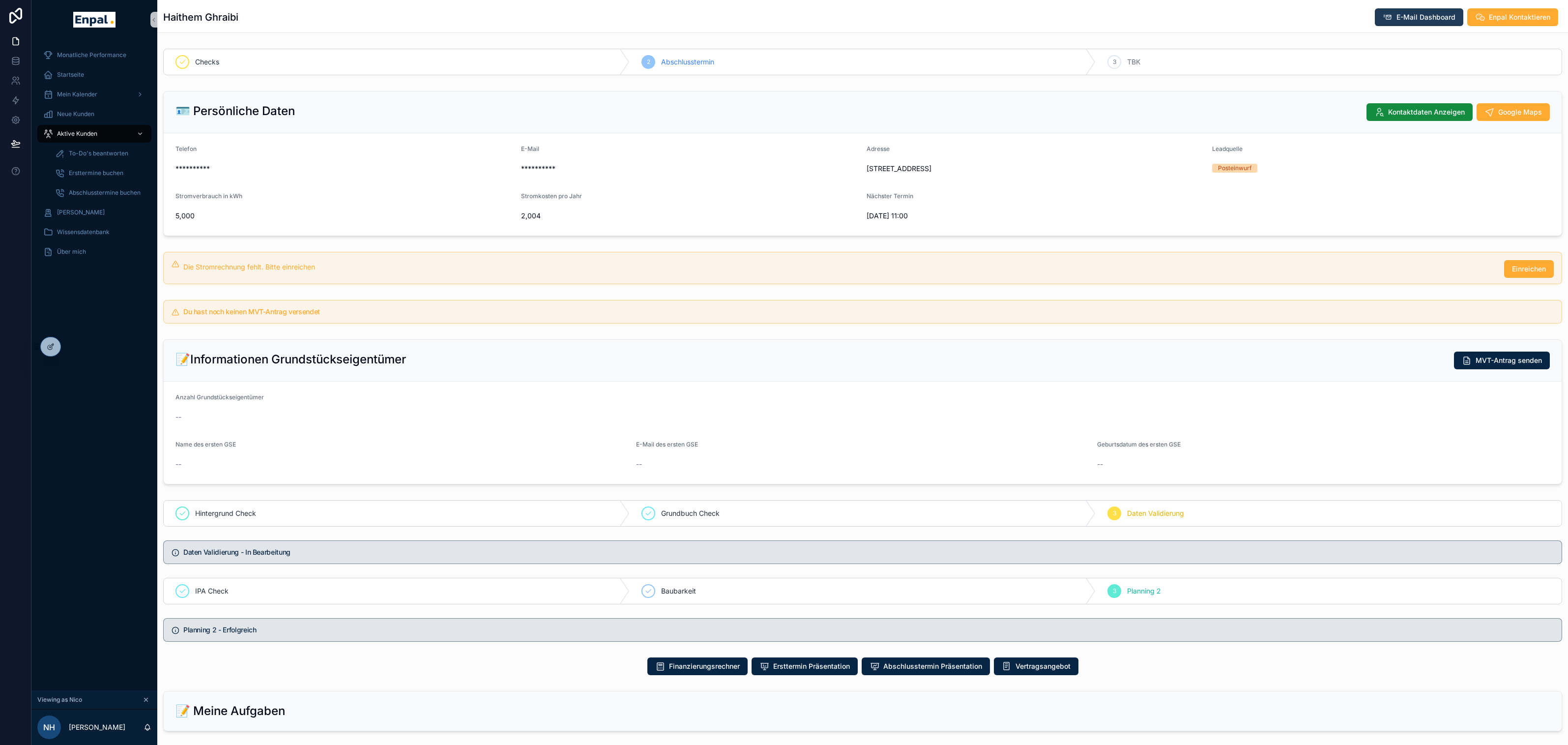
click at [1401, 17] on span "E-Mail Dashboard" at bounding box center [1426, 18] width 59 height 10
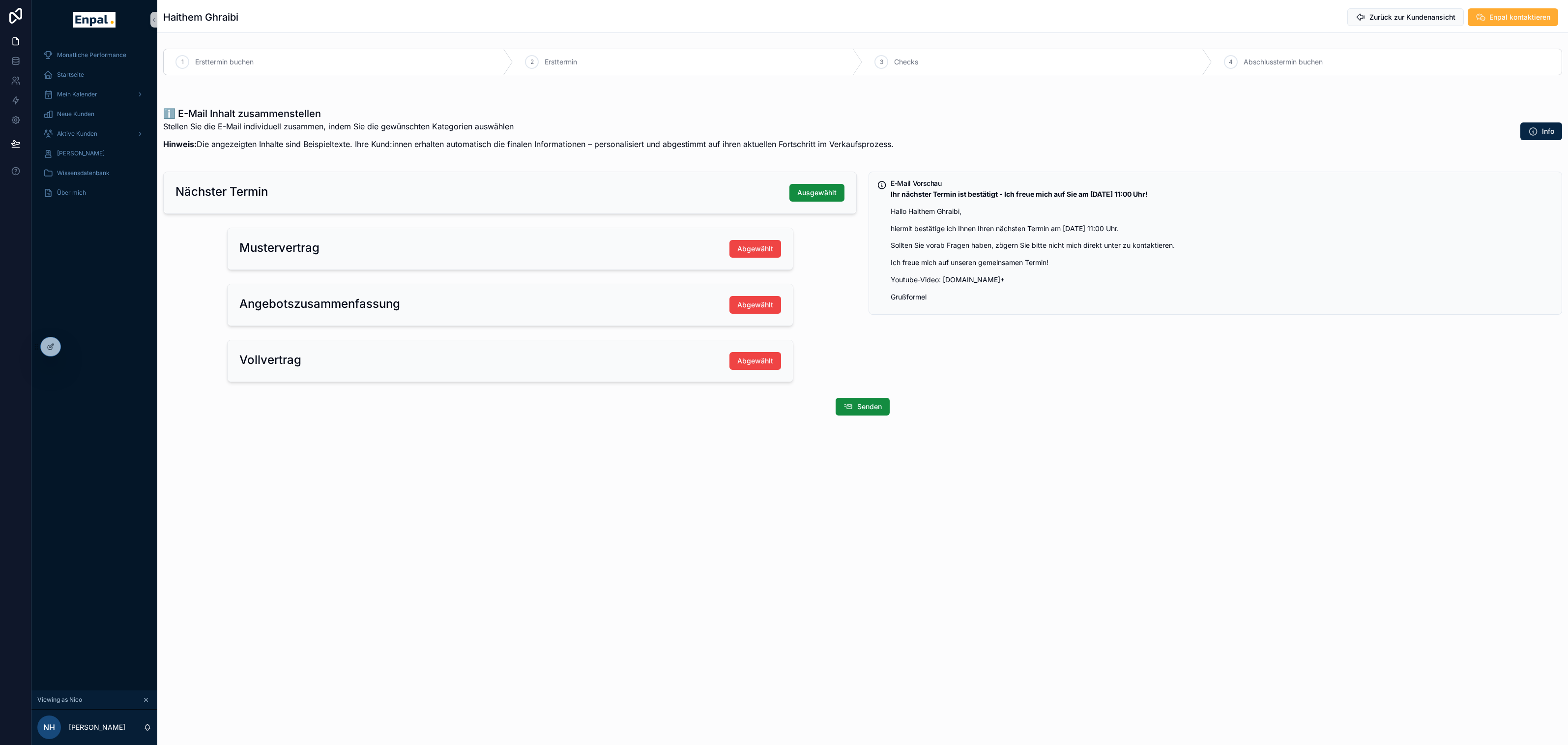
scroll to position [12, 0]
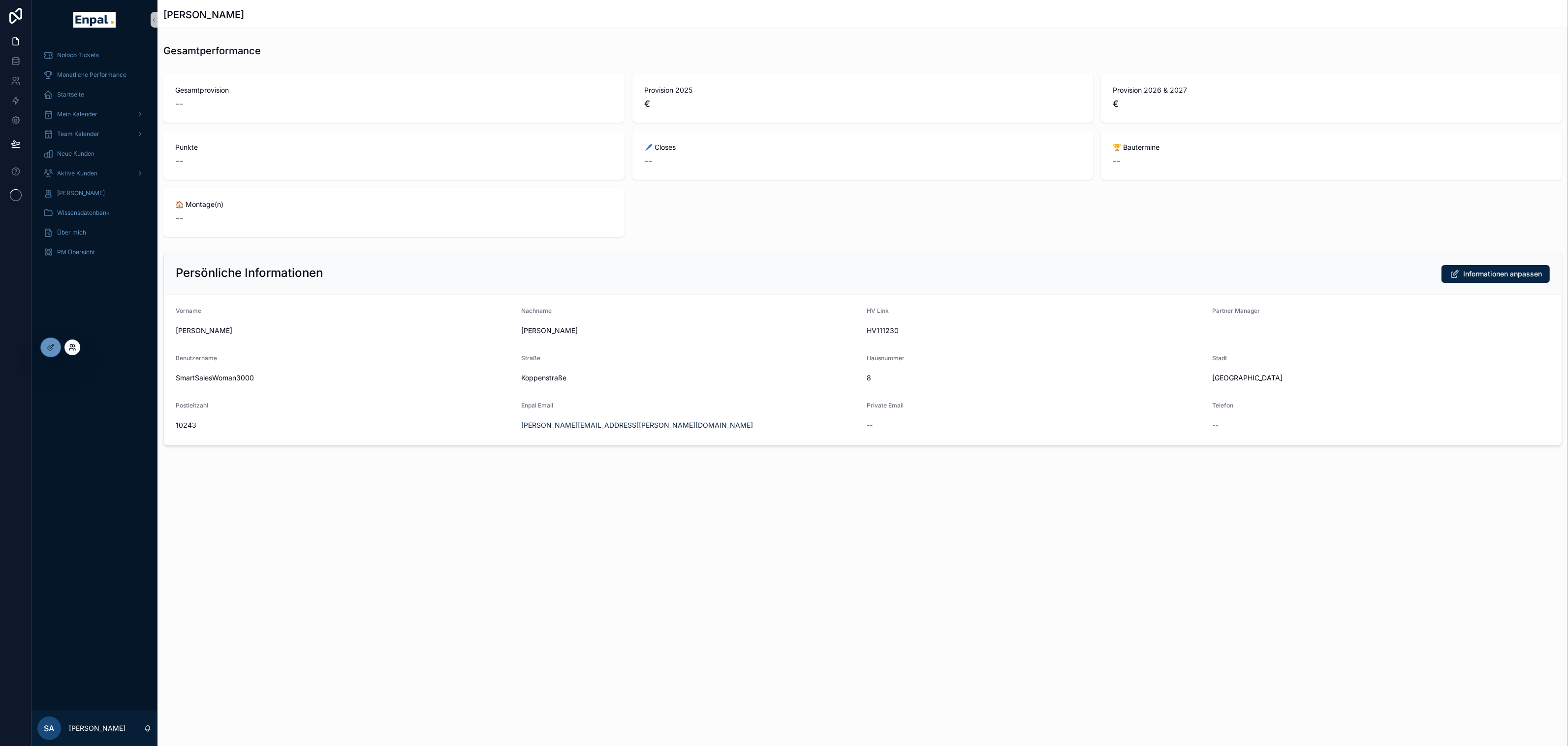
click at [74, 346] on icon at bounding box center [72, 347] width 8 height 8
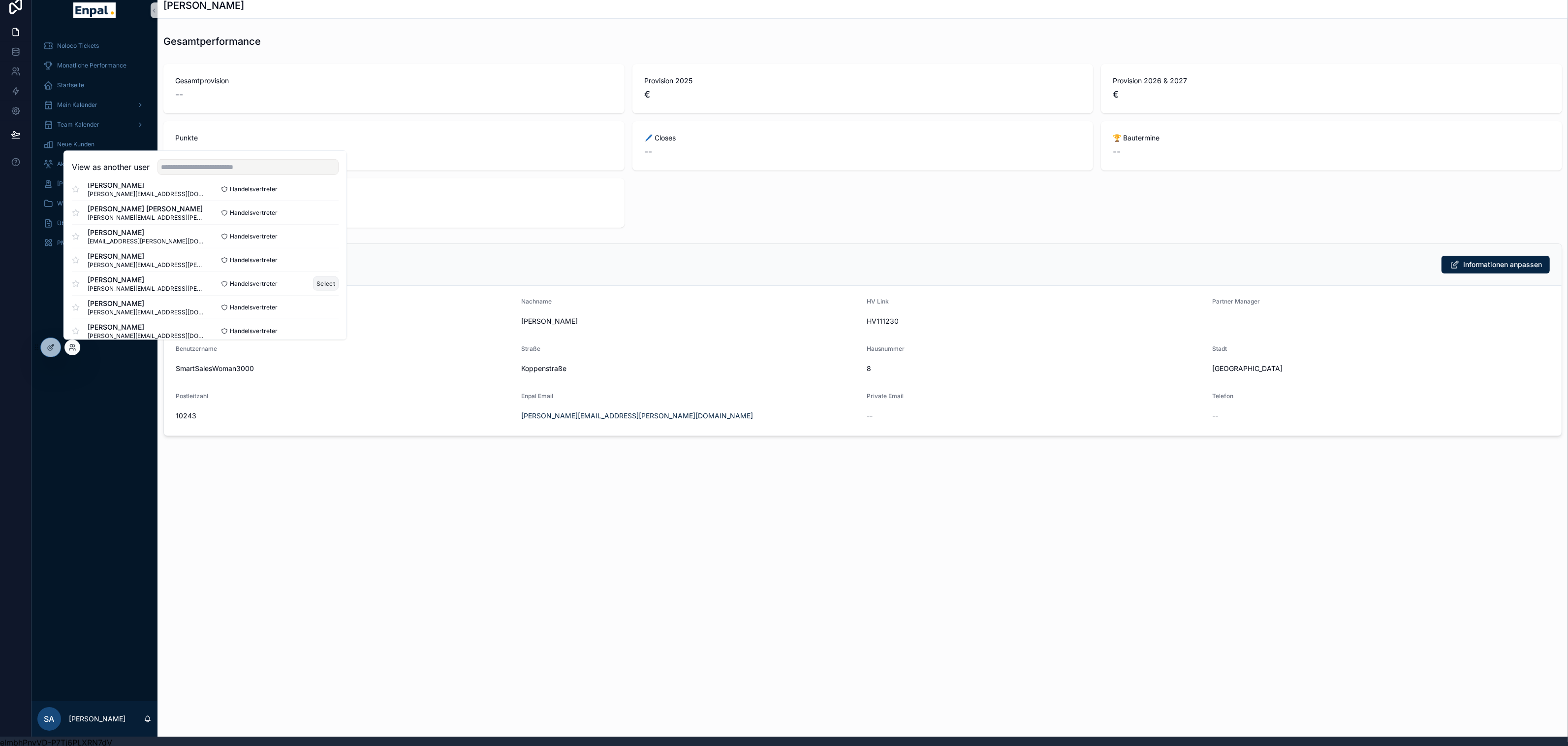
scroll to position [991, 0]
click at [228, 168] on input "text" at bounding box center [248, 167] width 181 height 16
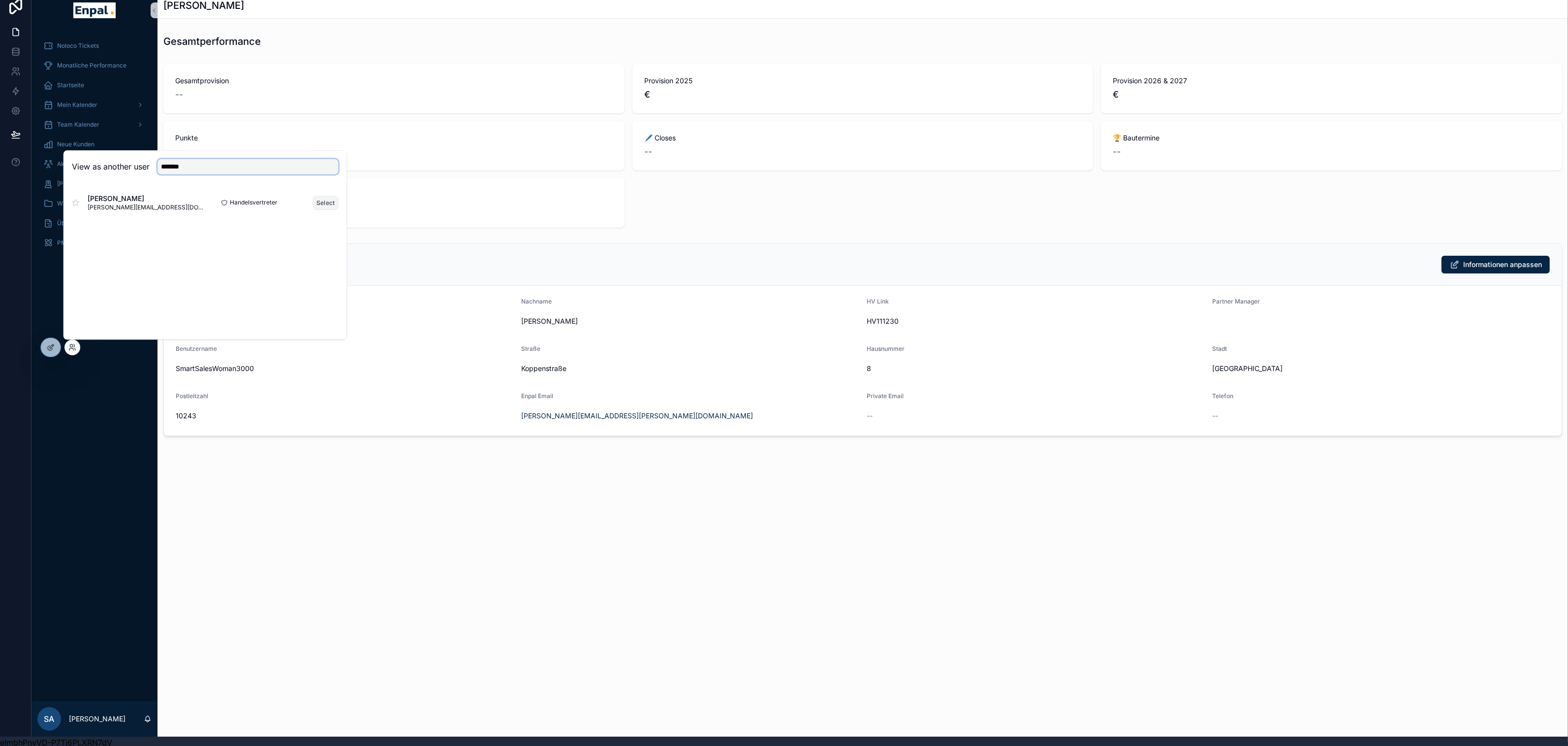
type input "*******"
click at [322, 201] on button "Select" at bounding box center [326, 203] width 25 height 15
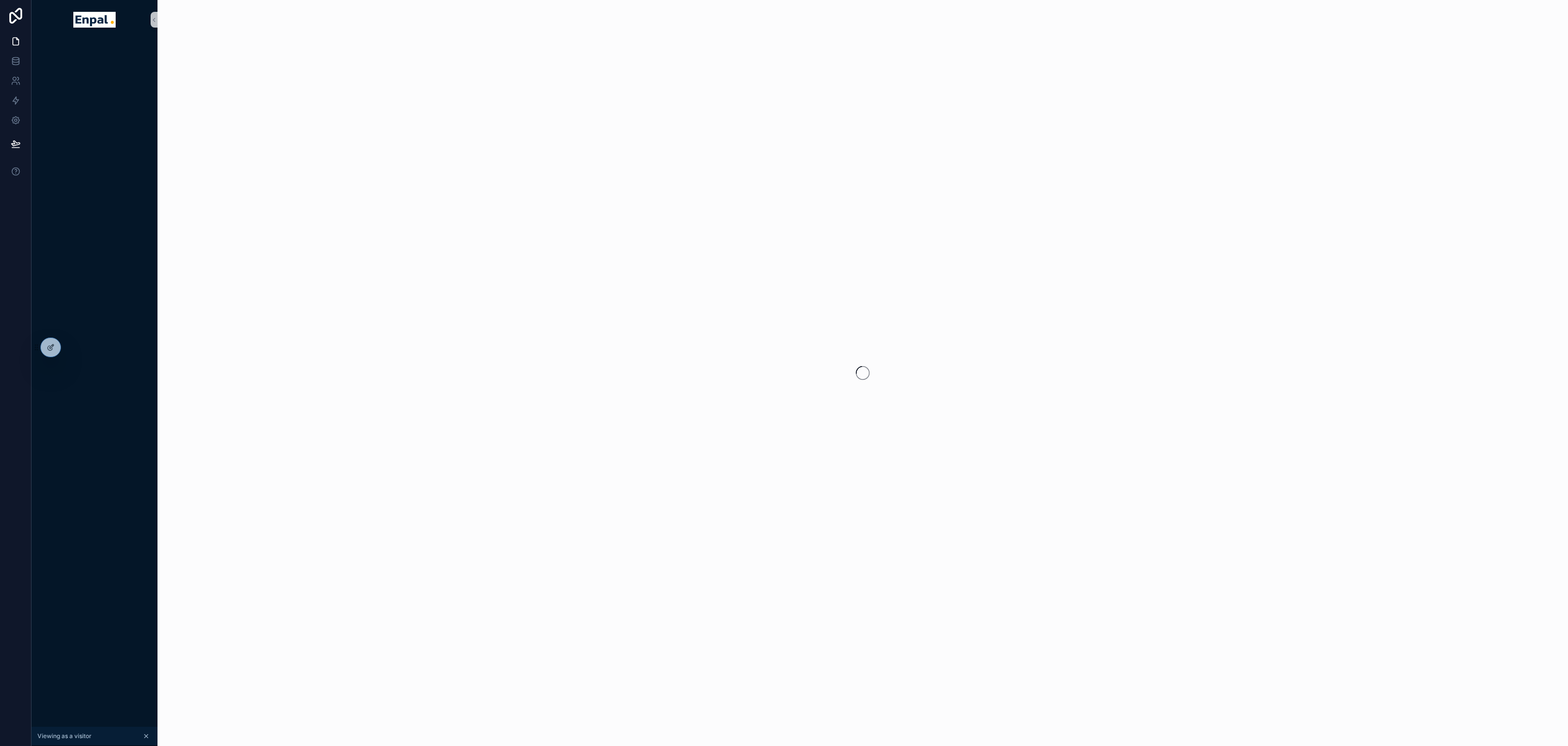
scroll to position [10, 0]
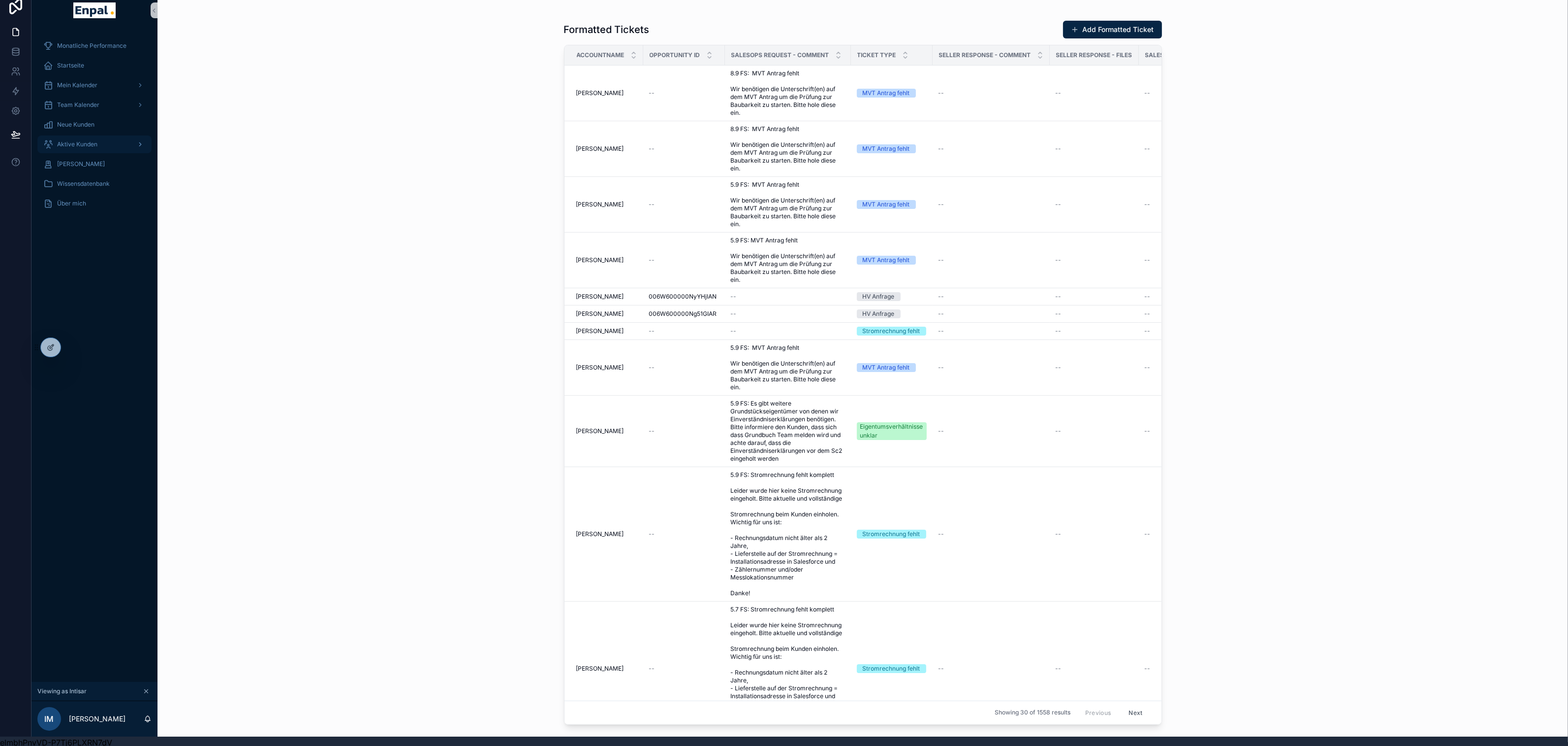
click at [87, 143] on span "Aktive Kunden" at bounding box center [77, 144] width 40 height 8
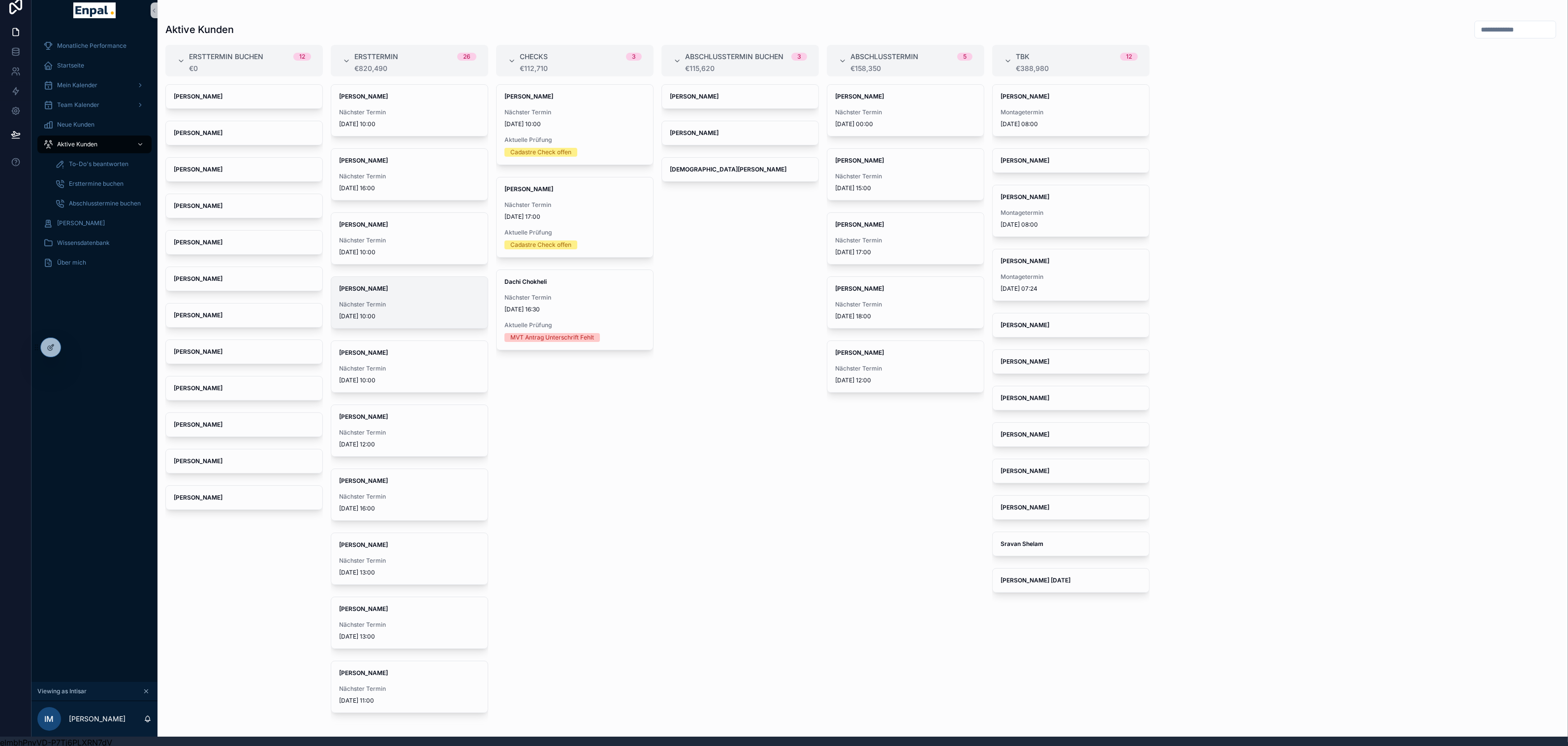
scroll to position [10, 0]
click at [419, 295] on span "Nächster Termin" at bounding box center [409, 294] width 141 height 8
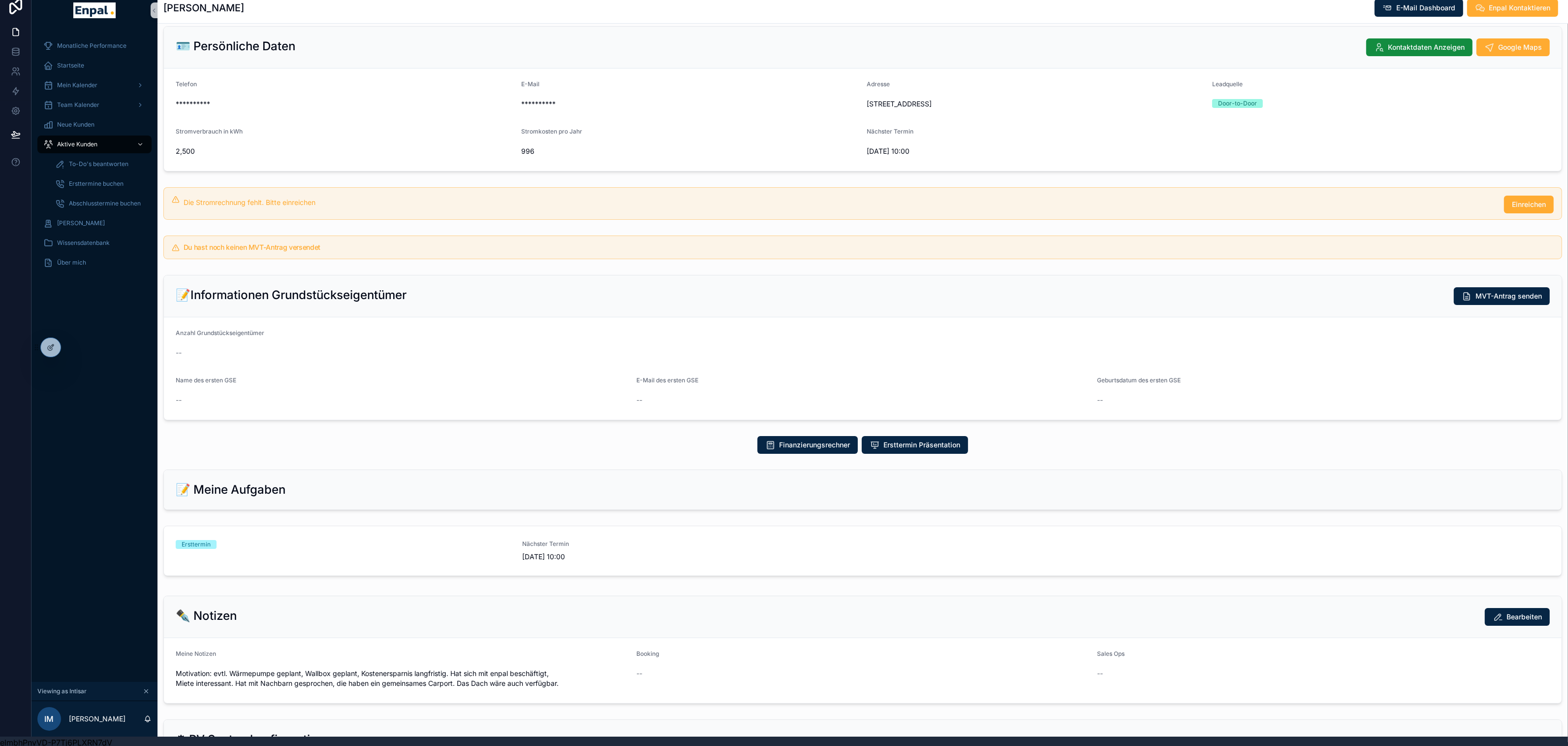
scroll to position [122, 0]
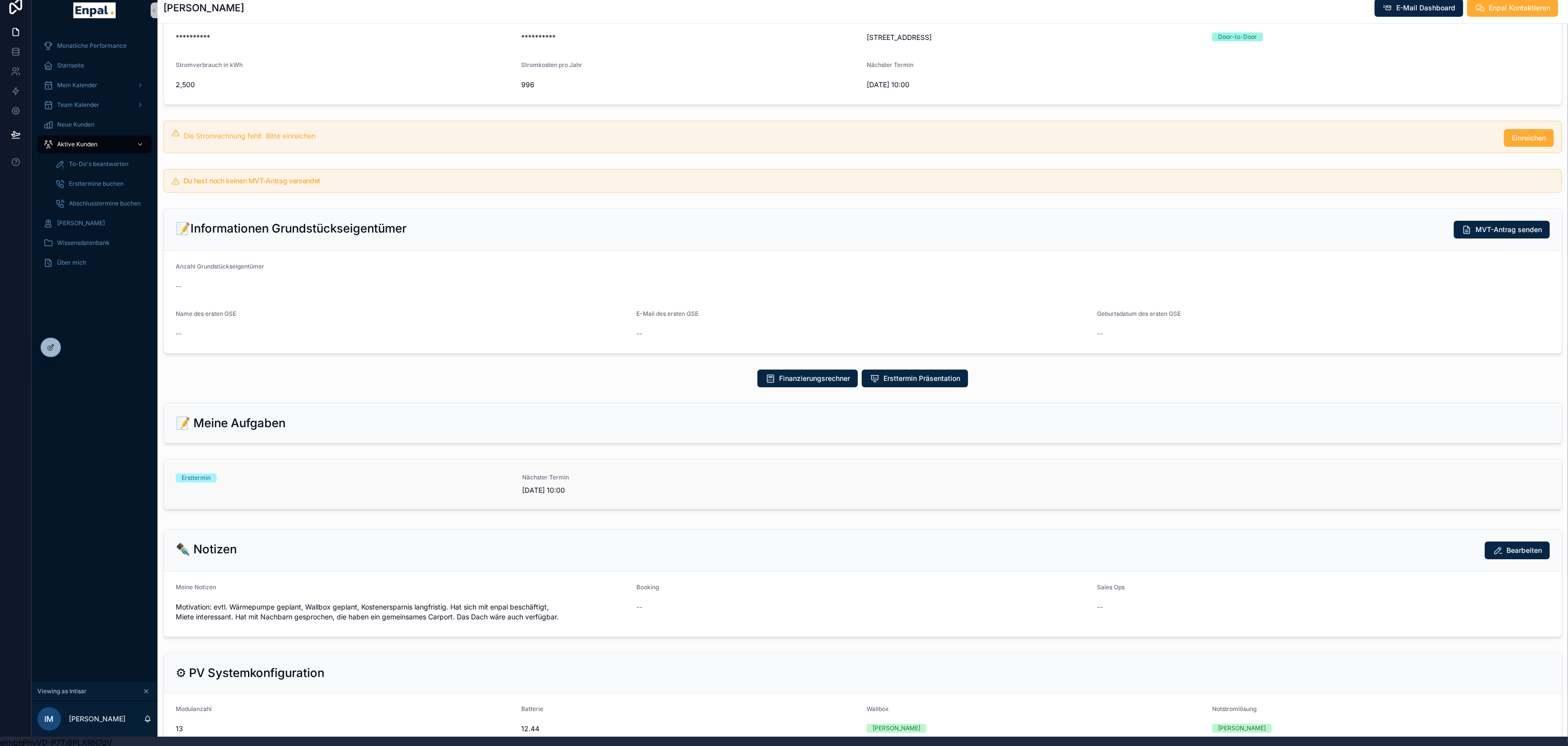
click at [328, 477] on link "Ersttermin Nächster Termin [DATE] 10:00" at bounding box center [862, 484] width 1398 height 50
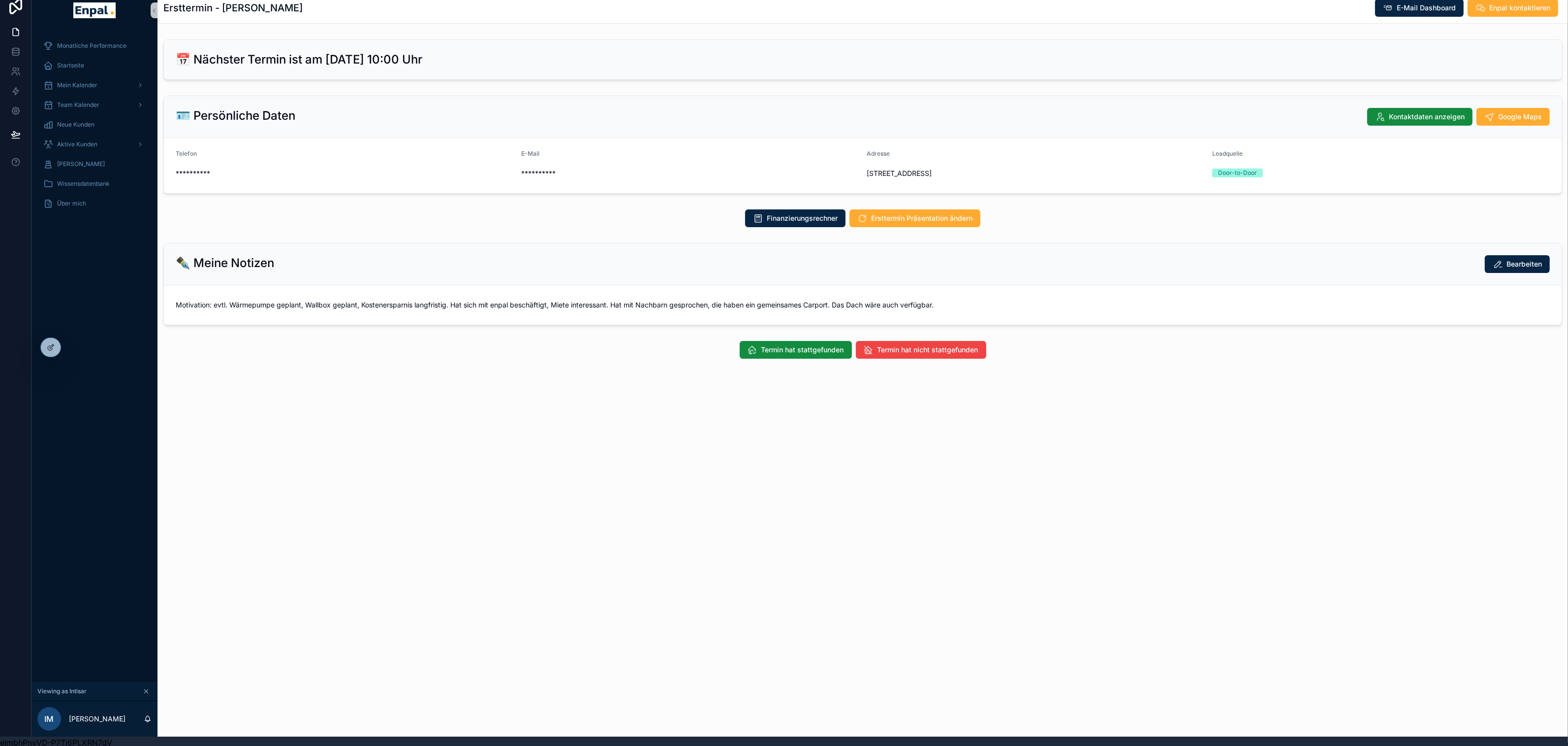
scroll to position [12, 0]
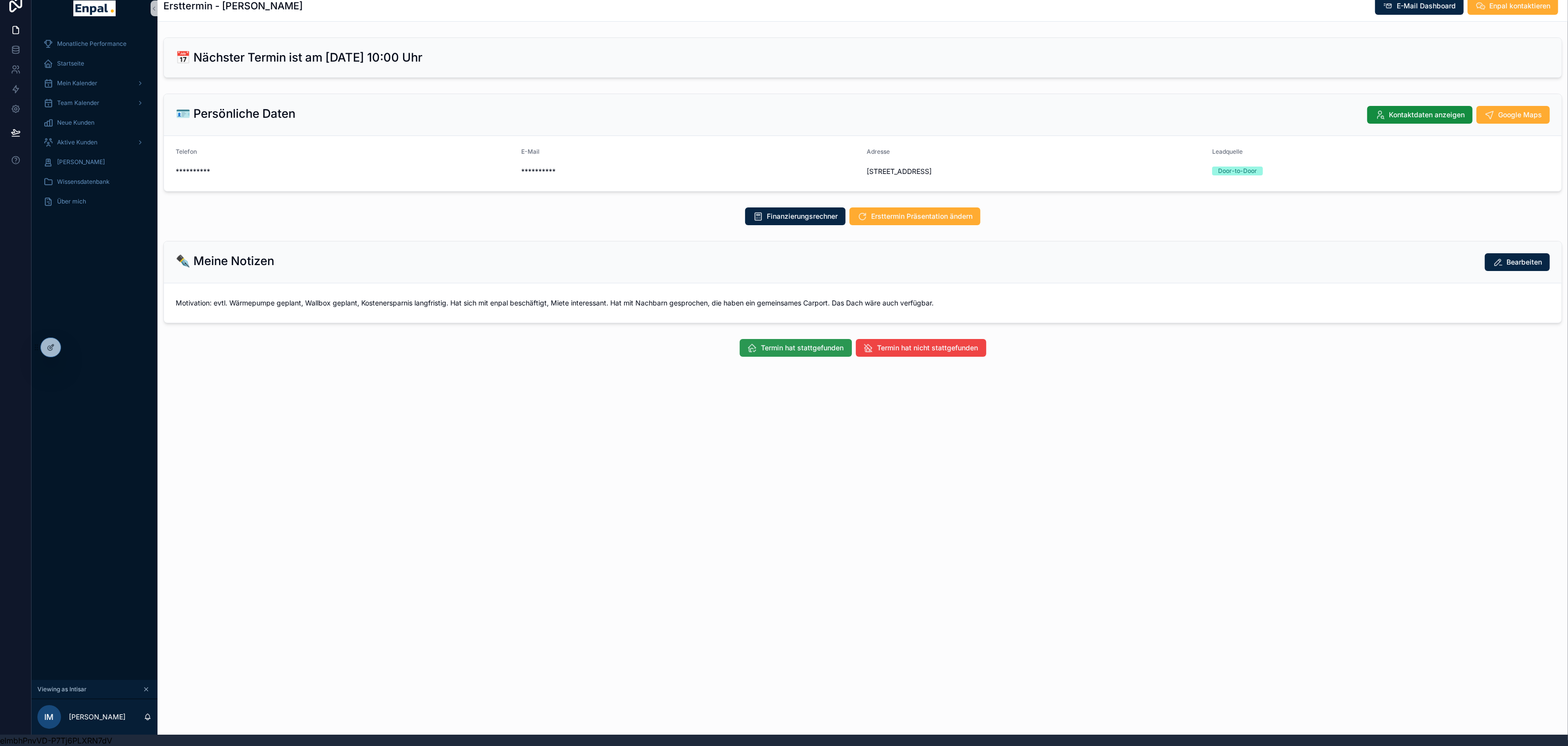
click at [804, 353] on span "Termin hat stattgefunden" at bounding box center [802, 348] width 83 height 10
